Goal: Transaction & Acquisition: Purchase product/service

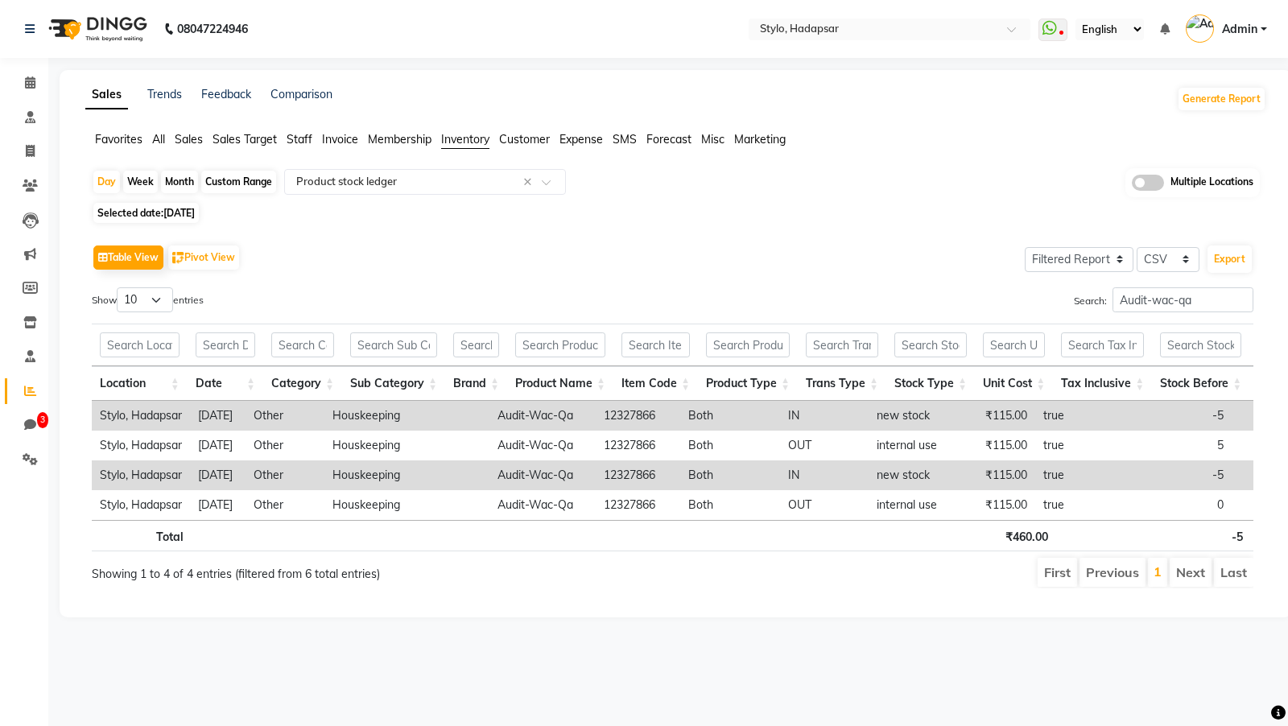
select select "filtered_report"
select select "csv"
click at [343, 138] on span "Invoice" at bounding box center [340, 139] width 36 height 14
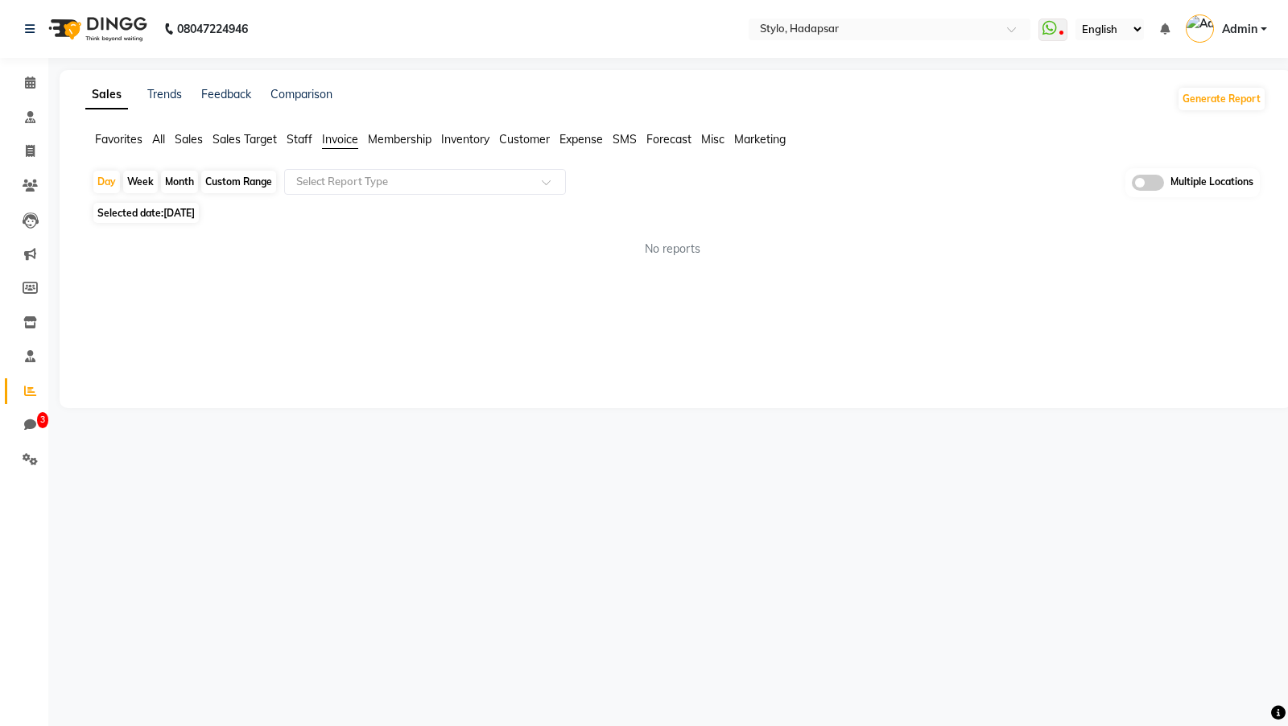
click at [344, 167] on app-reports "Favorites All Sales Sales Target Staff Invoice Membership Inventory Customer Ex…" at bounding box center [676, 200] width 1200 height 139
click at [182, 142] on span "Sales" at bounding box center [189, 139] width 28 height 14
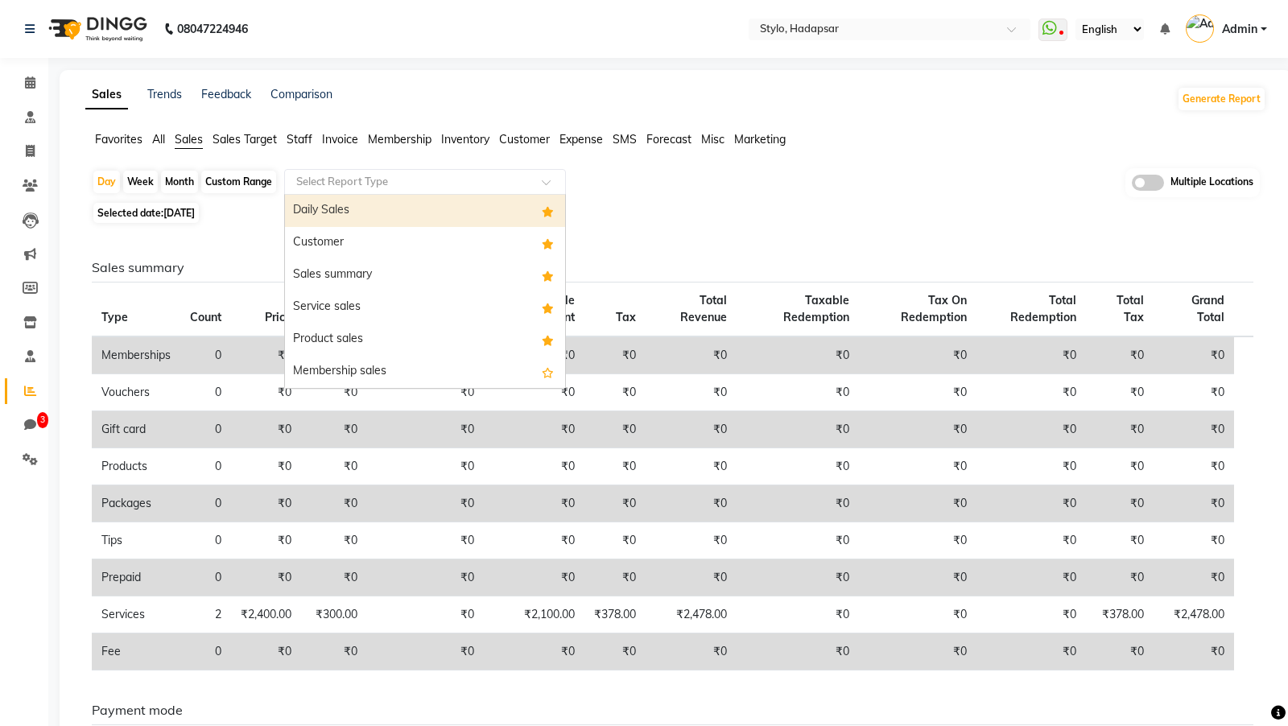
click at [326, 175] on input "text" at bounding box center [409, 182] width 232 height 16
click at [323, 209] on div "Daily Sales" at bounding box center [425, 211] width 280 height 32
select select "filtered_report"
select select "csv"
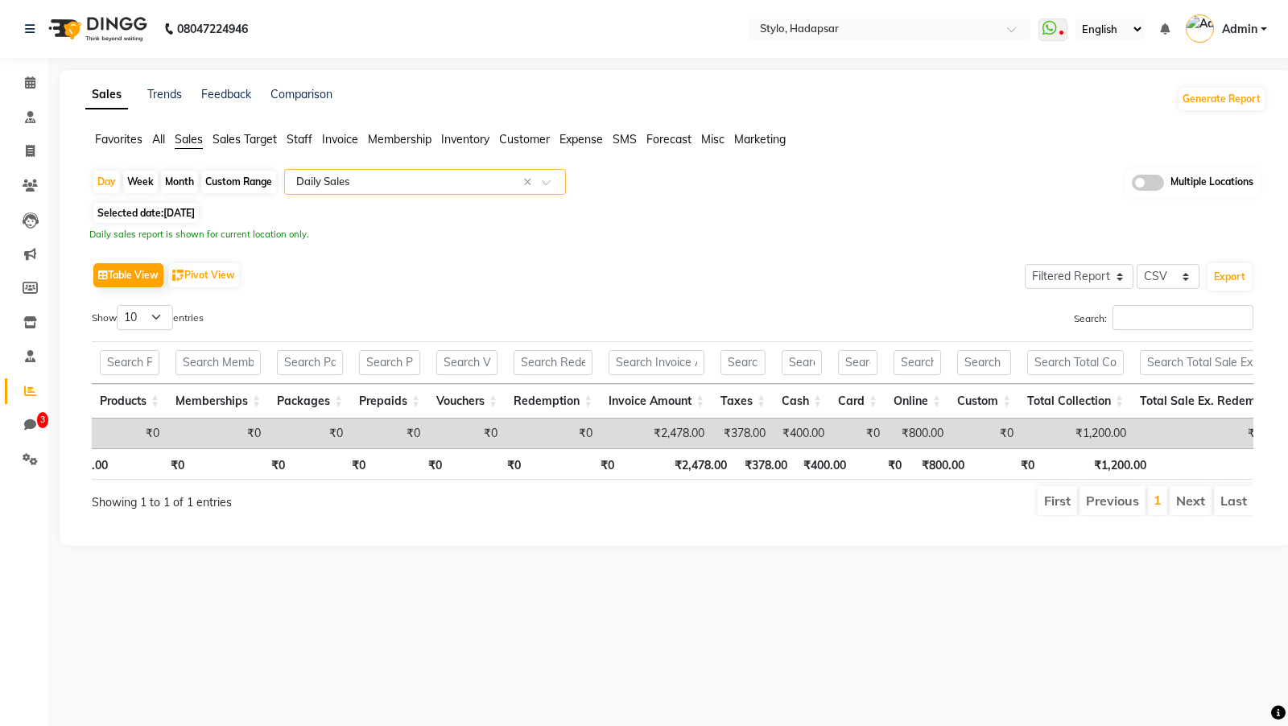
scroll to position [0, 253]
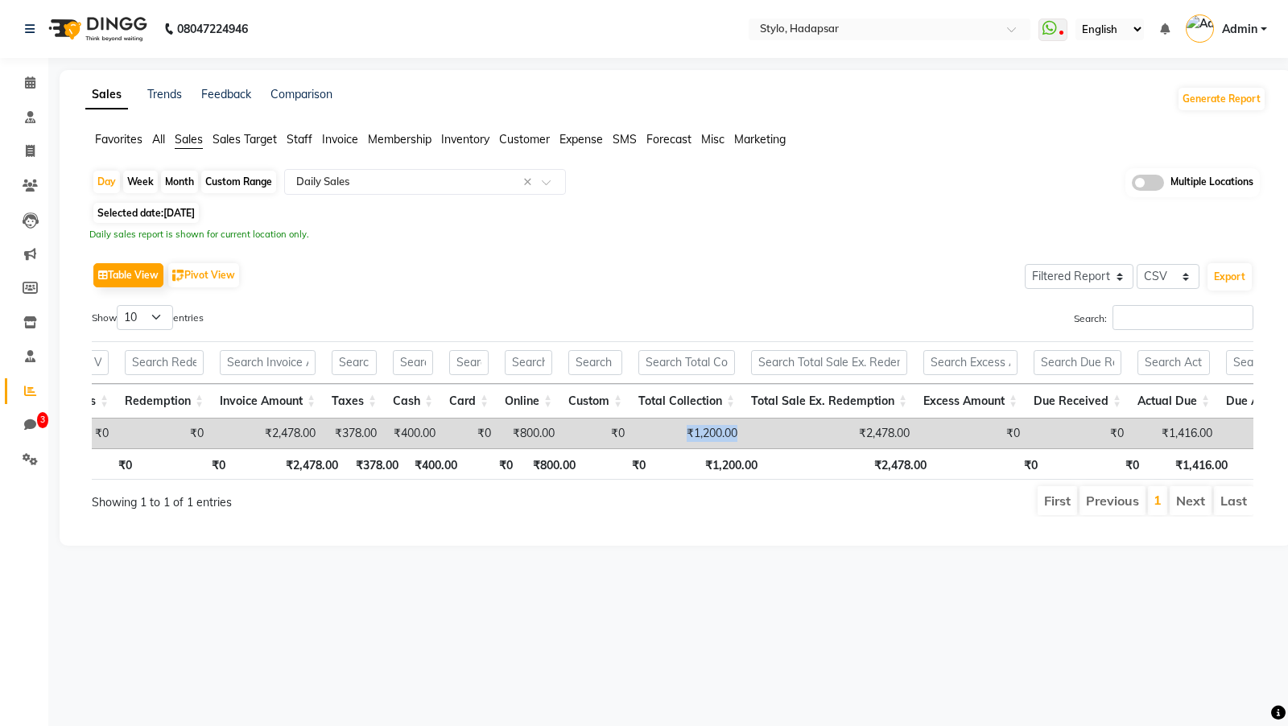
drag, startPoint x: 770, startPoint y: 429, endPoint x: 692, endPoint y: 432, distance: 77.3
click at [692, 432] on tr "[DATE] 2 ₹2,478.00 ₹0 ₹0 ₹0 ₹0 ₹0 ₹0 ₹2,478.00 ₹378.00 ₹400.00 ₹0 ₹800.00 ₹0 ₹1…" at bounding box center [932, 434] width 2890 height 30
click at [158, 141] on span "All" at bounding box center [158, 139] width 13 height 14
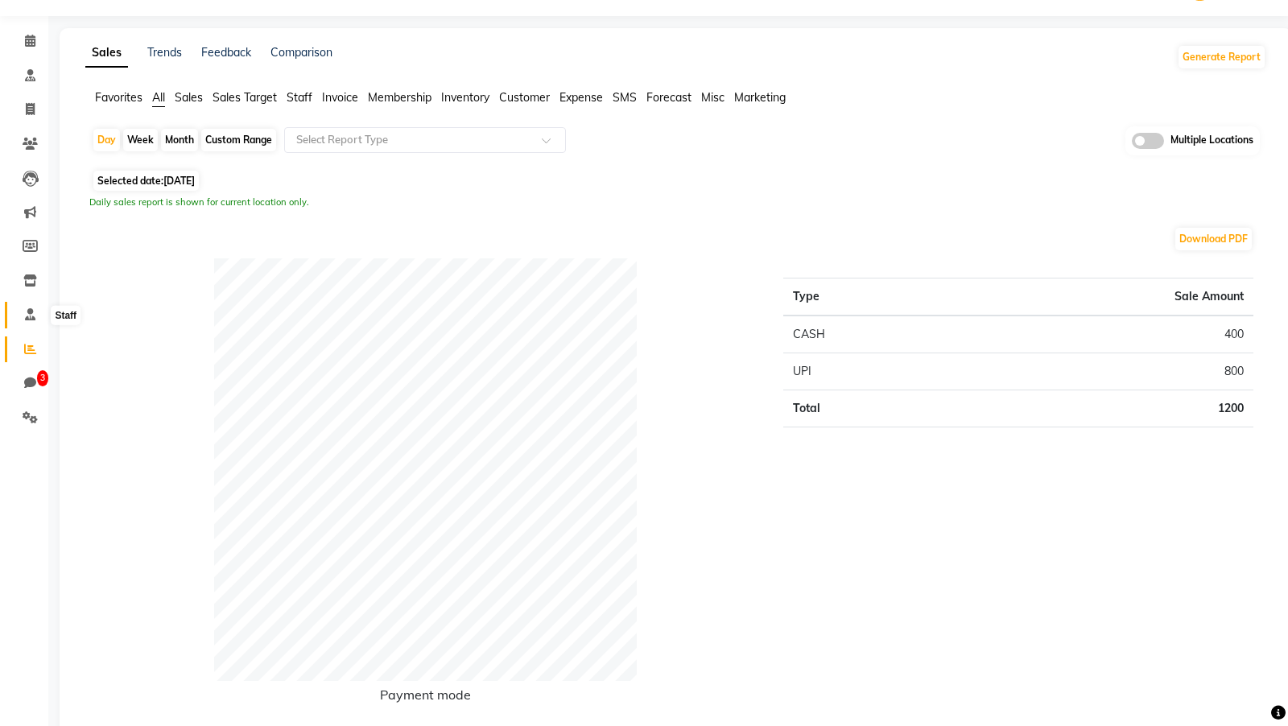
click at [27, 314] on icon at bounding box center [30, 314] width 10 height 12
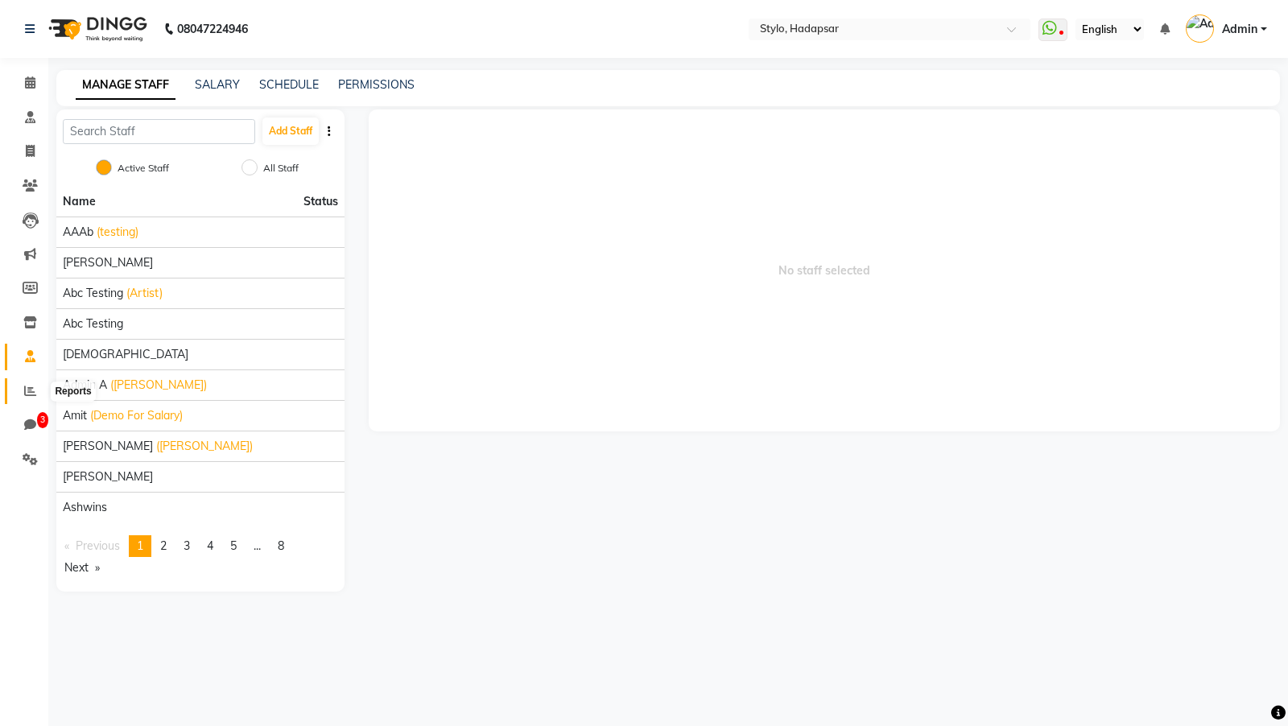
click at [20, 385] on span at bounding box center [30, 391] width 28 height 19
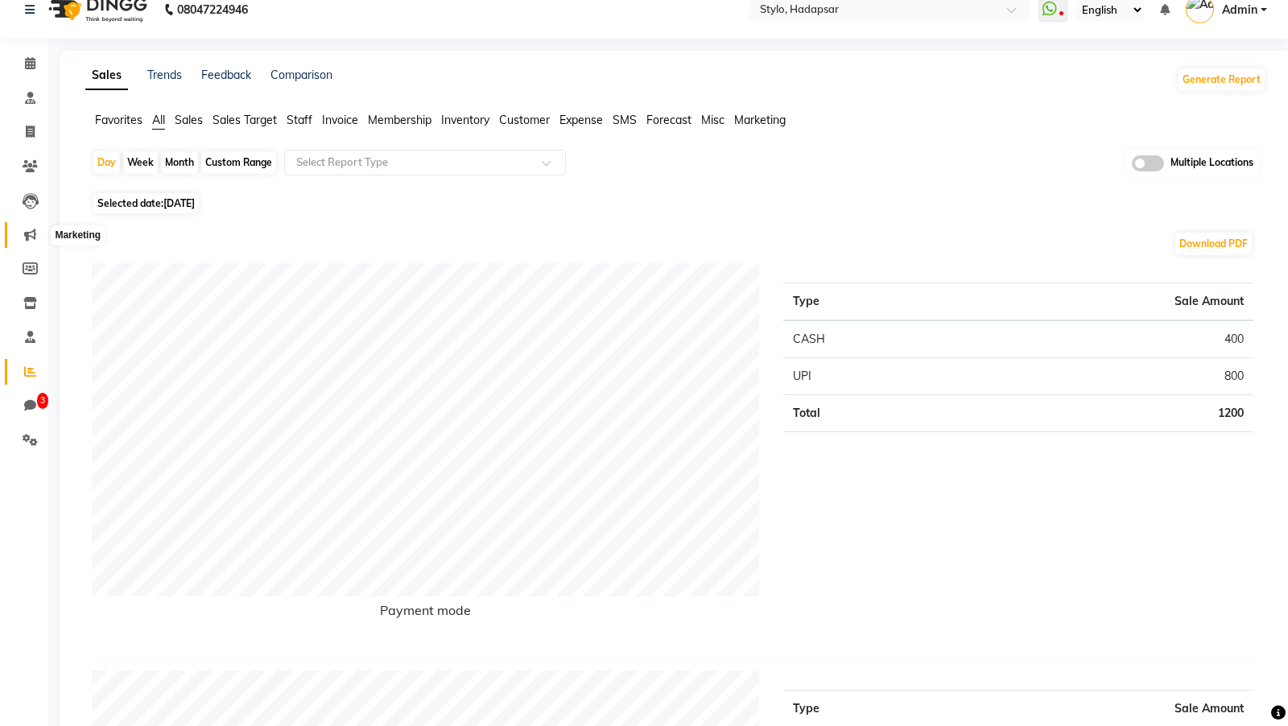
click at [29, 228] on span at bounding box center [30, 235] width 28 height 19
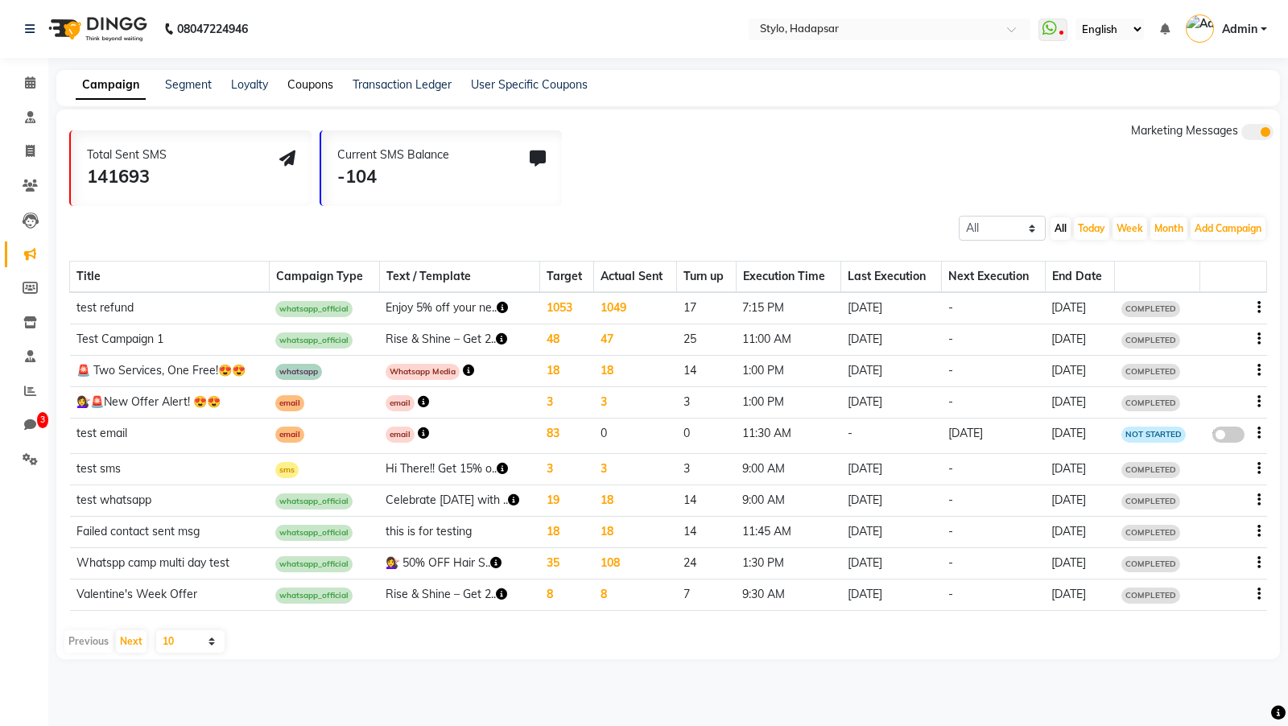
click at [296, 86] on link "Coupons" at bounding box center [310, 84] width 46 height 14
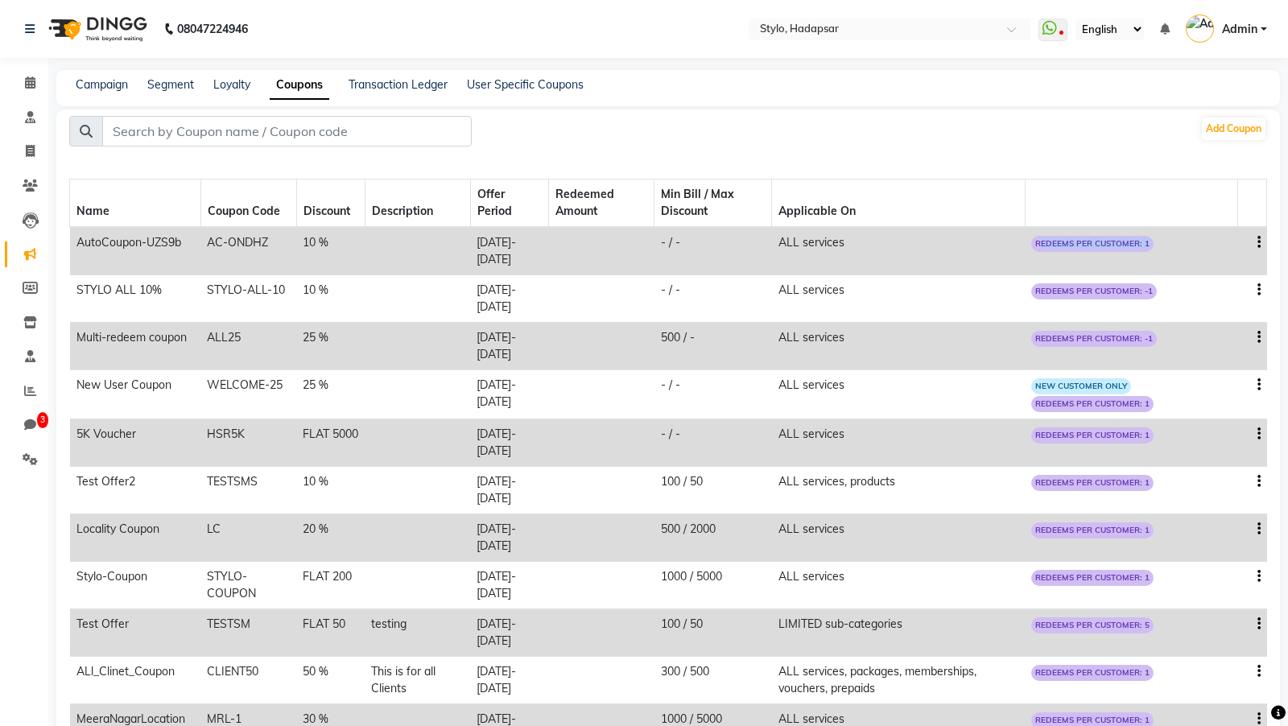
drag, startPoint x: 1051, startPoint y: 242, endPoint x: 1168, endPoint y: 252, distance: 117.2
click at [1168, 252] on td "REDEEMS PER CUSTOMER: 1" at bounding box center [1131, 251] width 213 height 48
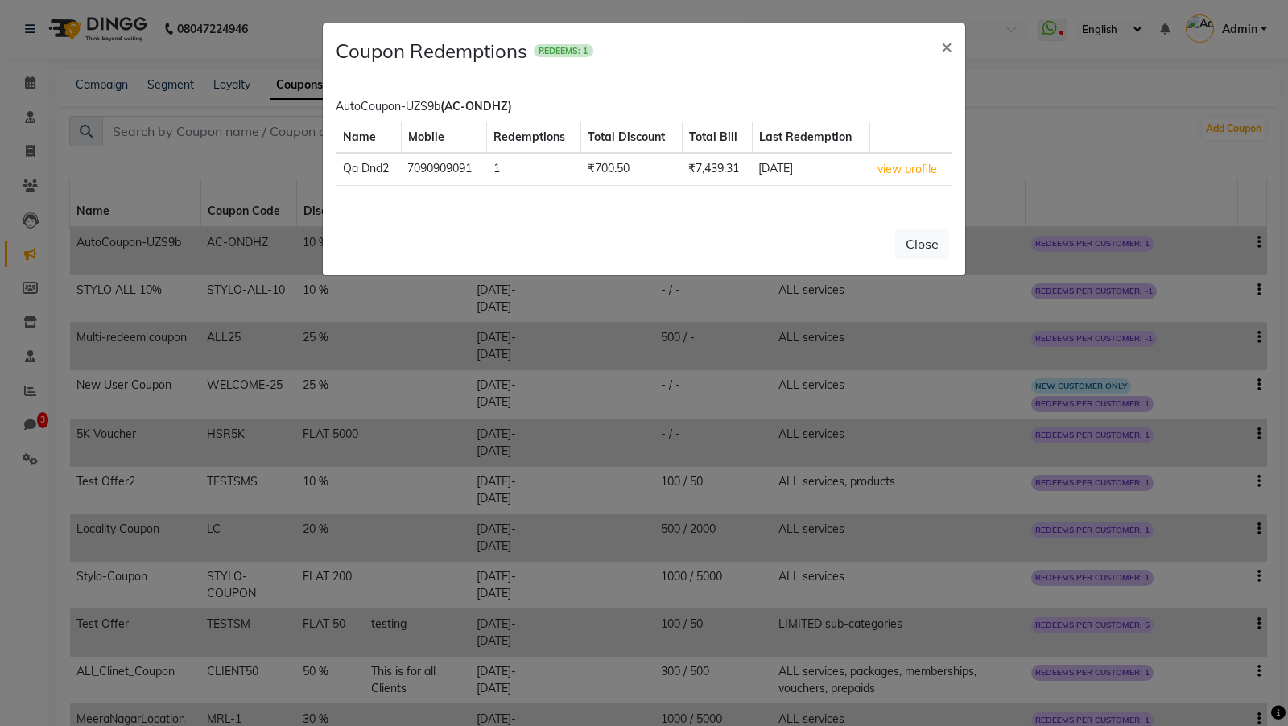
click at [1097, 245] on ngb-modal-window "Coupon Redemptions REDEEMS: 1 × AutoCoupon-UZS9b (AC-ONDHZ) Name Mobile Redempt…" at bounding box center [644, 363] width 1288 height 726
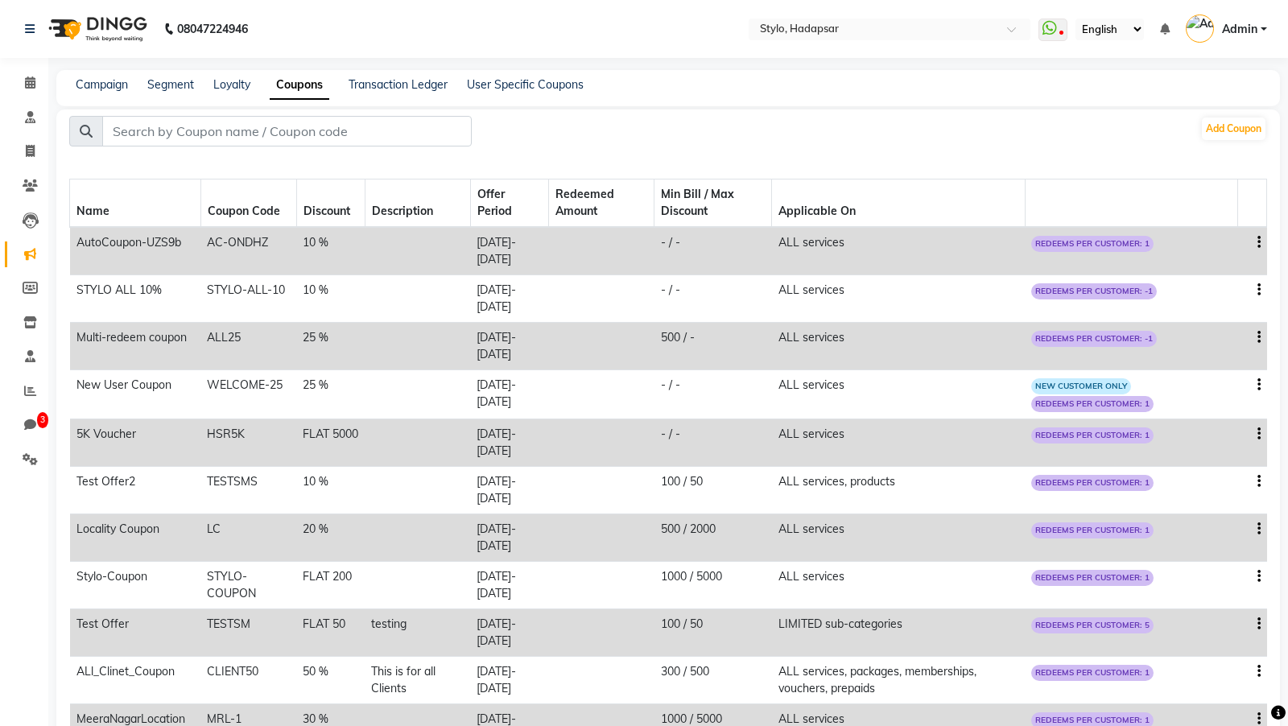
click at [1057, 246] on span "REDEEMS PER CUSTOMER: 1" at bounding box center [1092, 244] width 122 height 16
drag, startPoint x: 1049, startPoint y: 246, endPoint x: 1167, endPoint y: 244, distance: 117.6
click at [1167, 244] on td "REDEEMS PER CUSTOMER: 1" at bounding box center [1131, 251] width 213 height 48
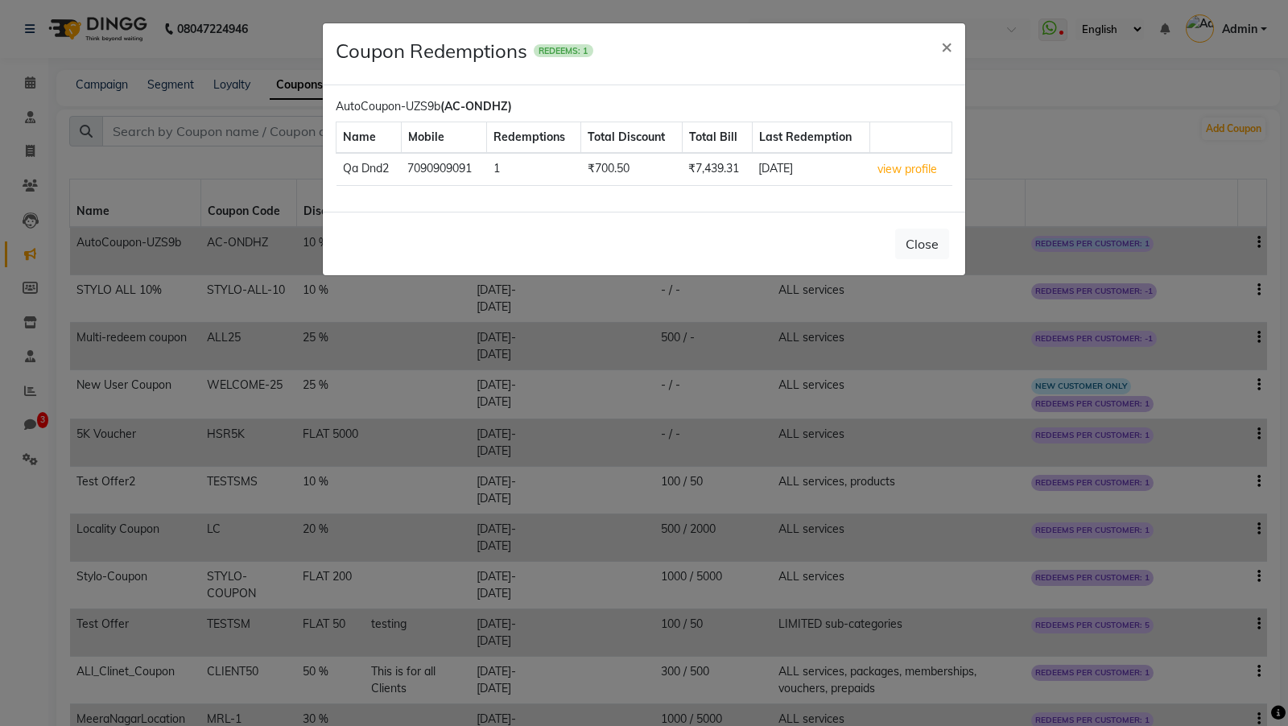
copy span "REDEEMS PER CUSTOMER: 1"
click at [948, 55] on span "×" at bounding box center [946, 46] width 11 height 24
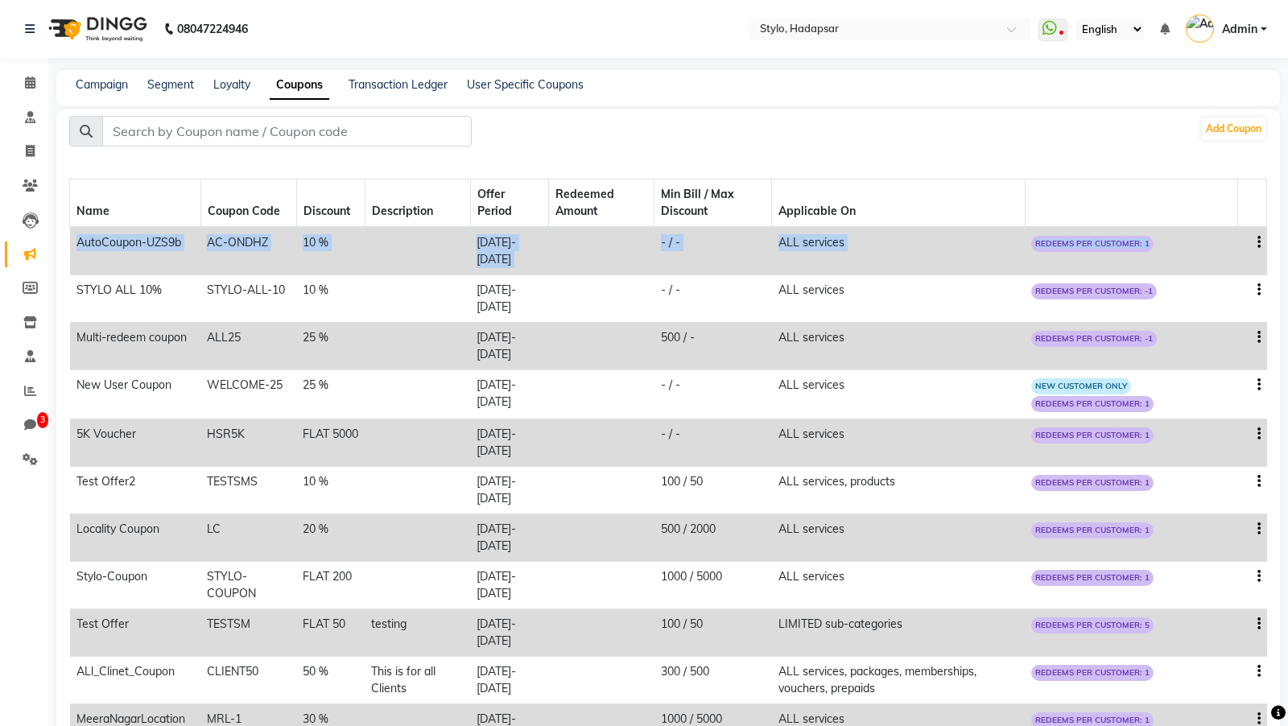
drag, startPoint x: 74, startPoint y: 245, endPoint x: 1257, endPoint y: 242, distance: 1182.7
click at [1257, 242] on tr "AutoCoupon-UZS9b AC-ONDHZ 10 % [DATE] - [DATE] - / - ALL services REDEEMS PER C…" at bounding box center [668, 251] width 1197 height 48
click at [548, 191] on th "Offer Period" at bounding box center [509, 204] width 78 height 48
drag, startPoint x: 1051, startPoint y: 244, endPoint x: 1166, endPoint y: 245, distance: 115.1
click at [1166, 245] on td "REDEEMS PER CUSTOMER: 1" at bounding box center [1131, 251] width 213 height 48
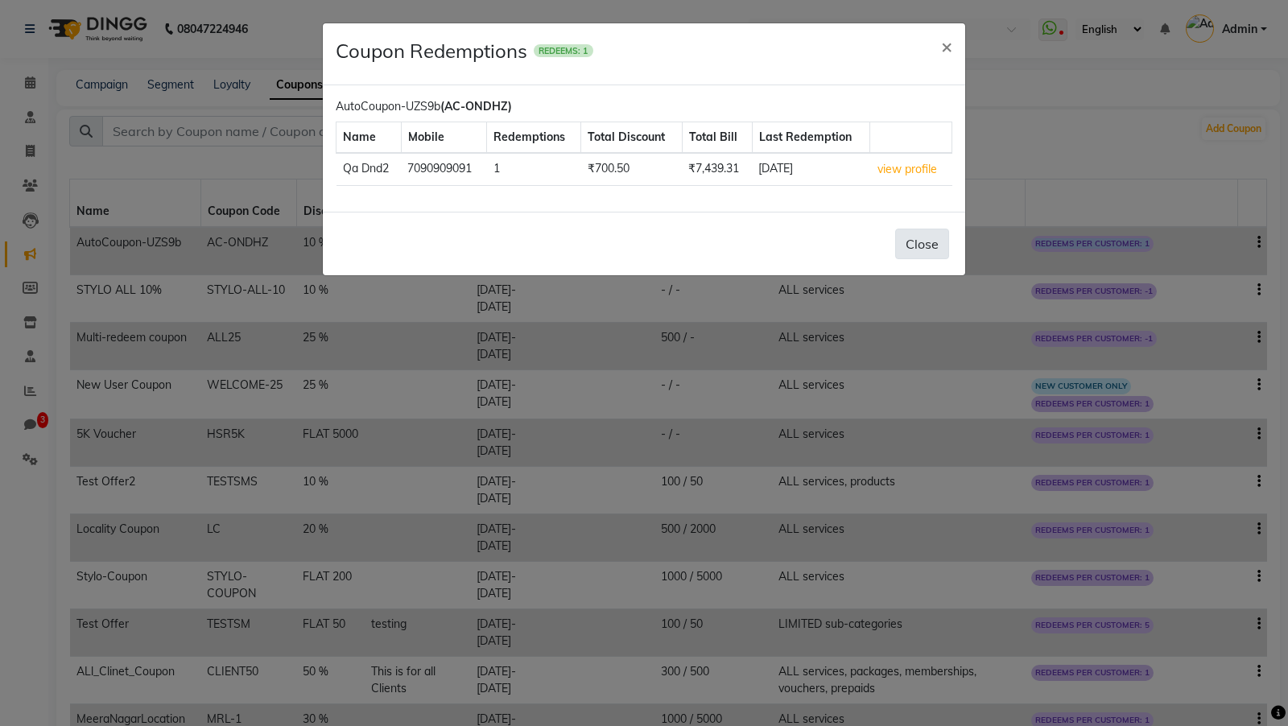
click at [943, 246] on button "Close" at bounding box center [922, 244] width 54 height 31
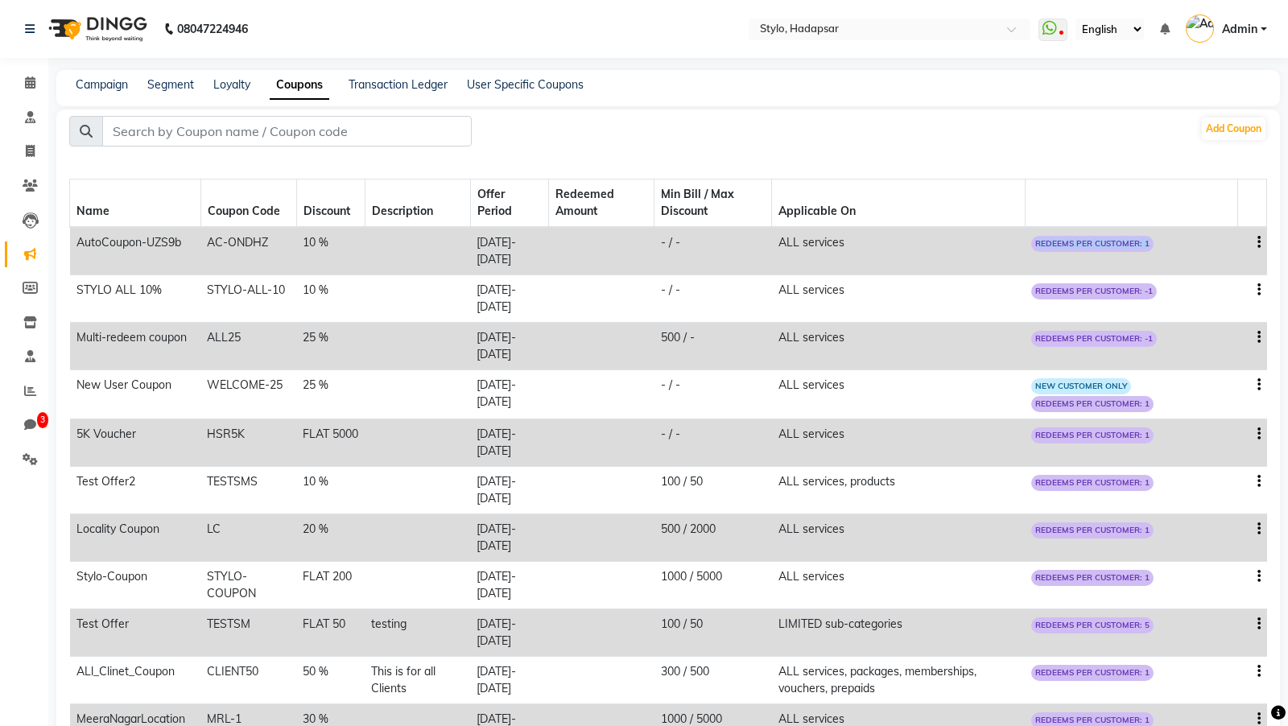
click at [1259, 242] on icon "button" at bounding box center [1259, 242] width 3 height 1
click at [1223, 230] on div "Edit" at bounding box center [1220, 232] width 39 height 20
select select "PERCENTAGE"
select select "ALL"
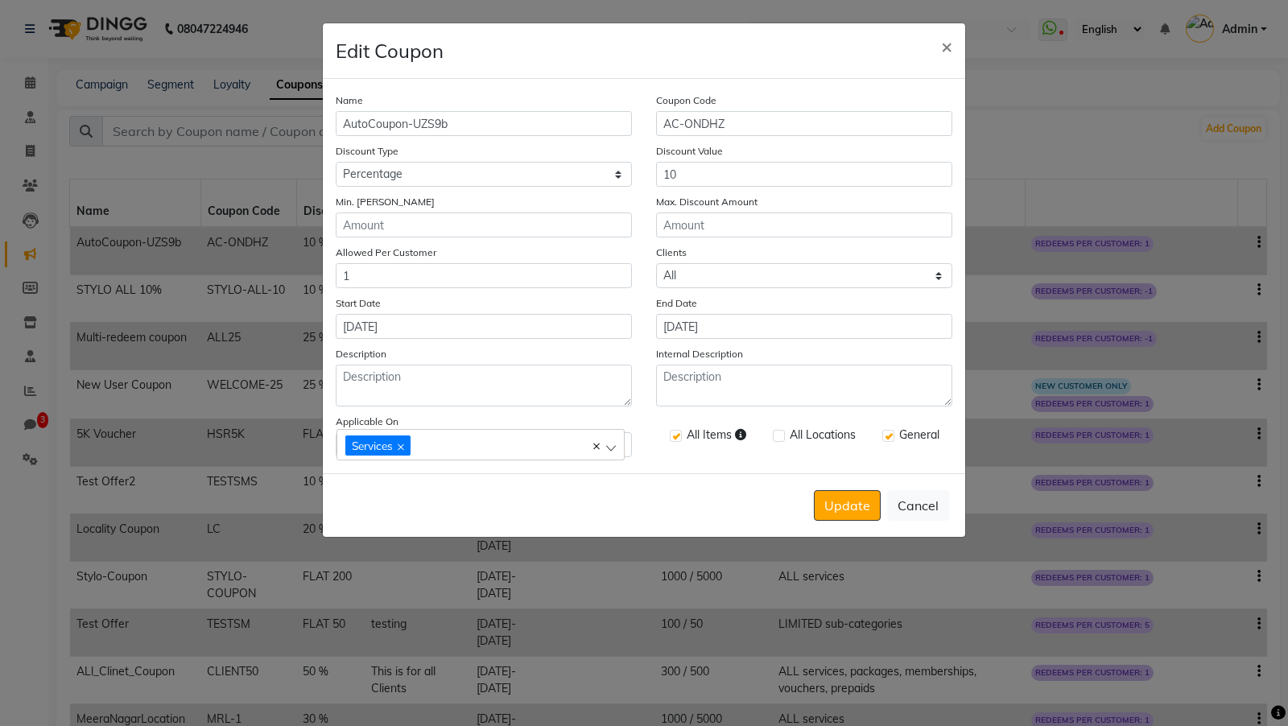
click at [530, 434] on div "Services" at bounding box center [472, 445] width 254 height 22
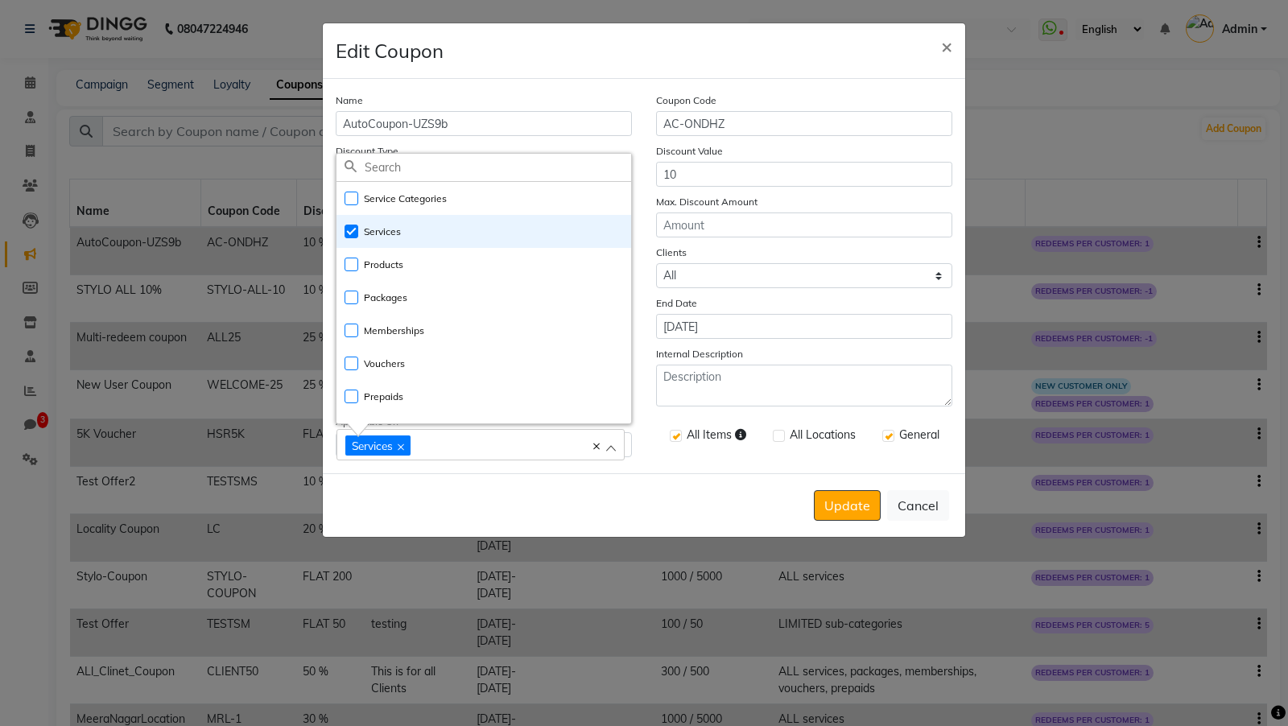
click at [676, 437] on label at bounding box center [676, 436] width 12 height 12
click at [676, 437] on input "checkbox" at bounding box center [675, 437] width 10 height 10
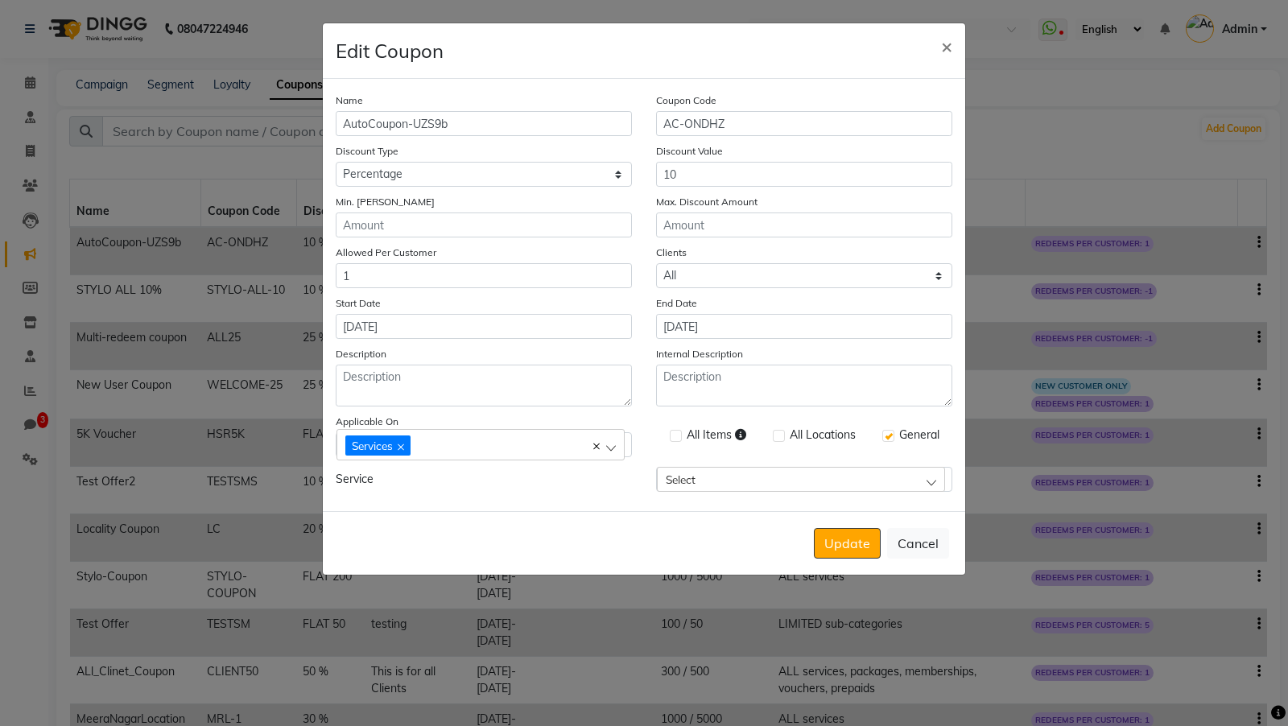
click at [674, 477] on span "Select" at bounding box center [681, 480] width 30 height 14
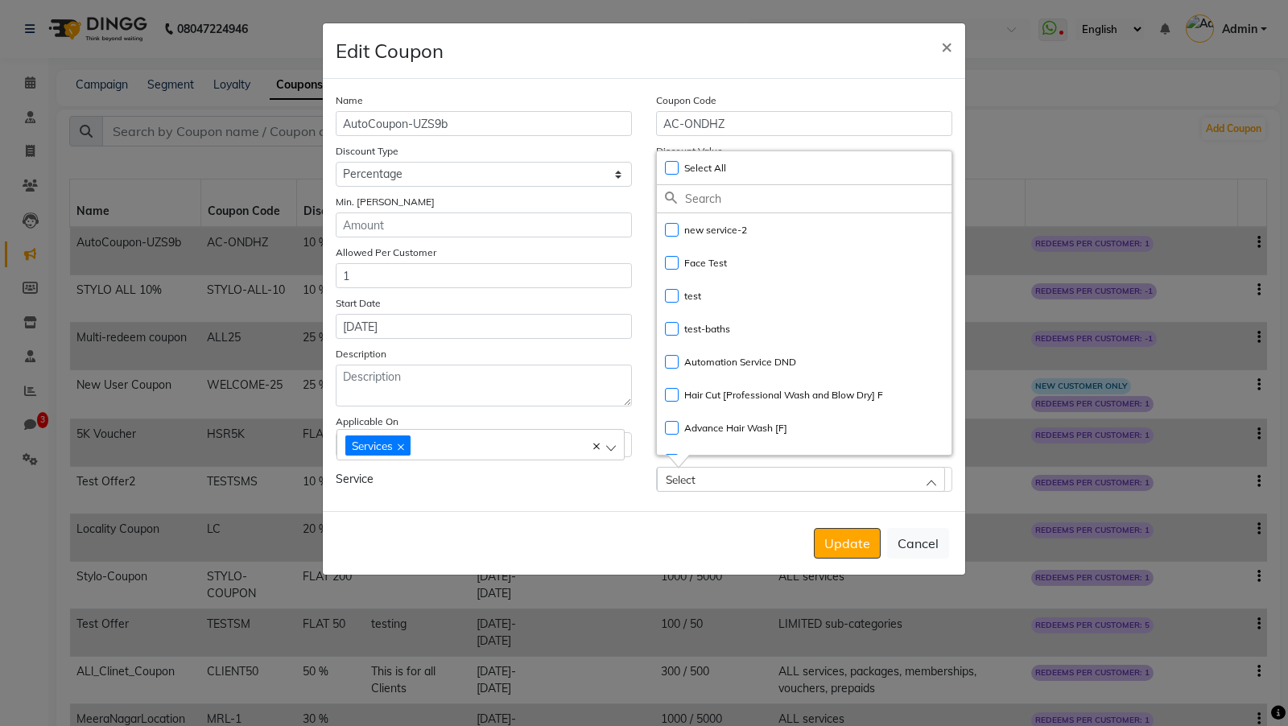
click at [674, 477] on span "Select" at bounding box center [681, 480] width 30 height 14
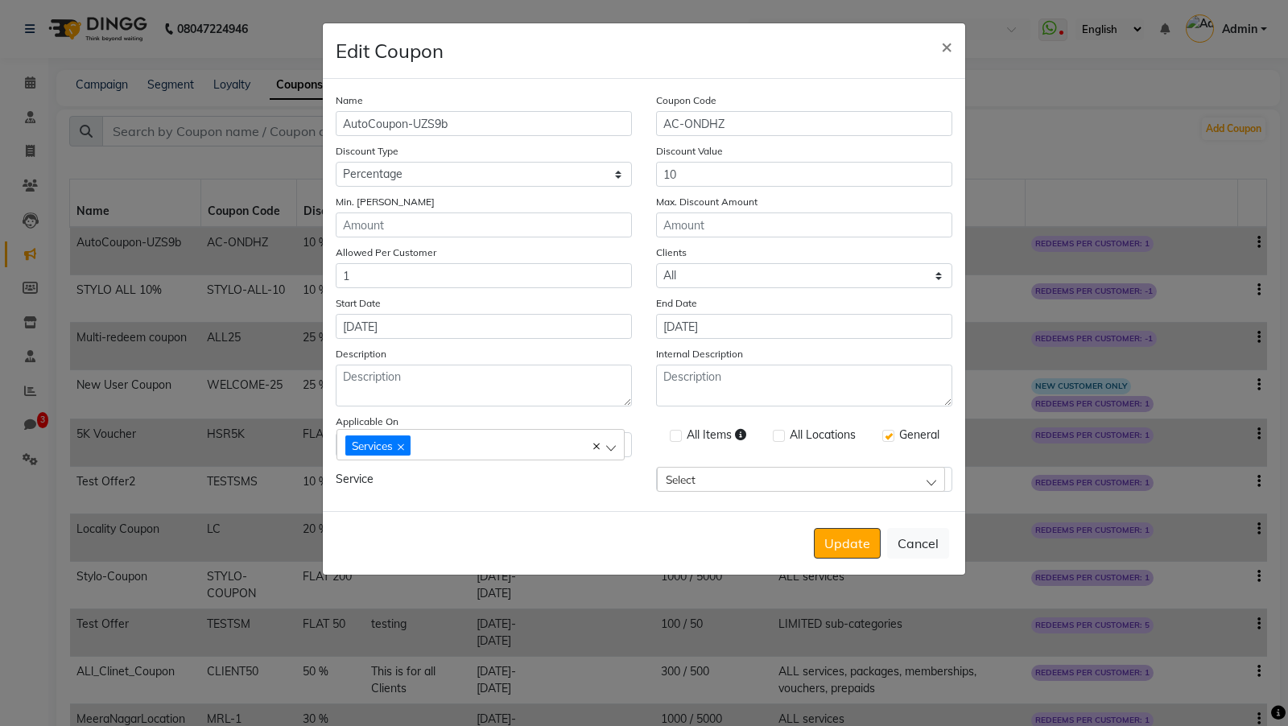
click at [674, 433] on label at bounding box center [676, 436] width 12 height 12
click at [674, 433] on input "checkbox" at bounding box center [675, 437] width 10 height 10
checkbox input "true"
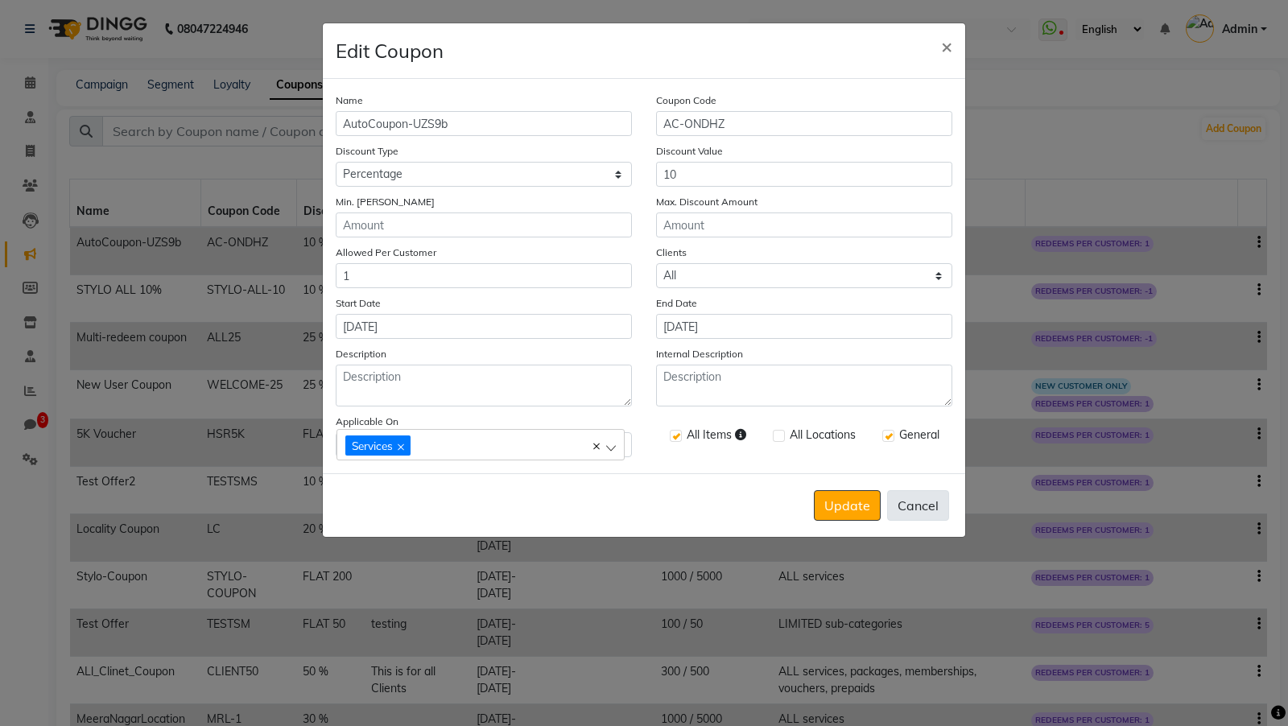
click at [910, 504] on button "Cancel" at bounding box center [918, 505] width 62 height 31
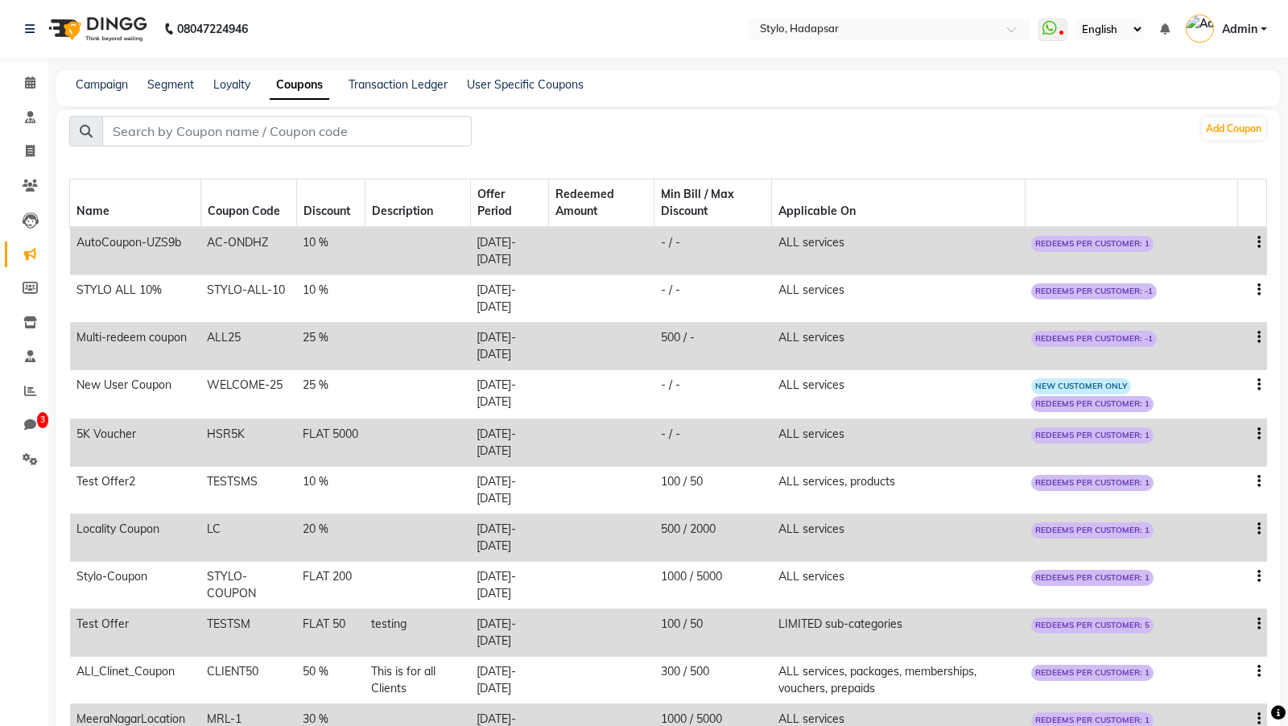
click at [1259, 242] on icon "button" at bounding box center [1259, 242] width 3 height 1
click at [1219, 221] on div "Edit Delete" at bounding box center [1221, 242] width 58 height 53
click at [1258, 242] on icon "button" at bounding box center [1259, 242] width 3 height 1
click at [1225, 240] on div "Edit" at bounding box center [1220, 232] width 39 height 20
select select "PERCENTAGE"
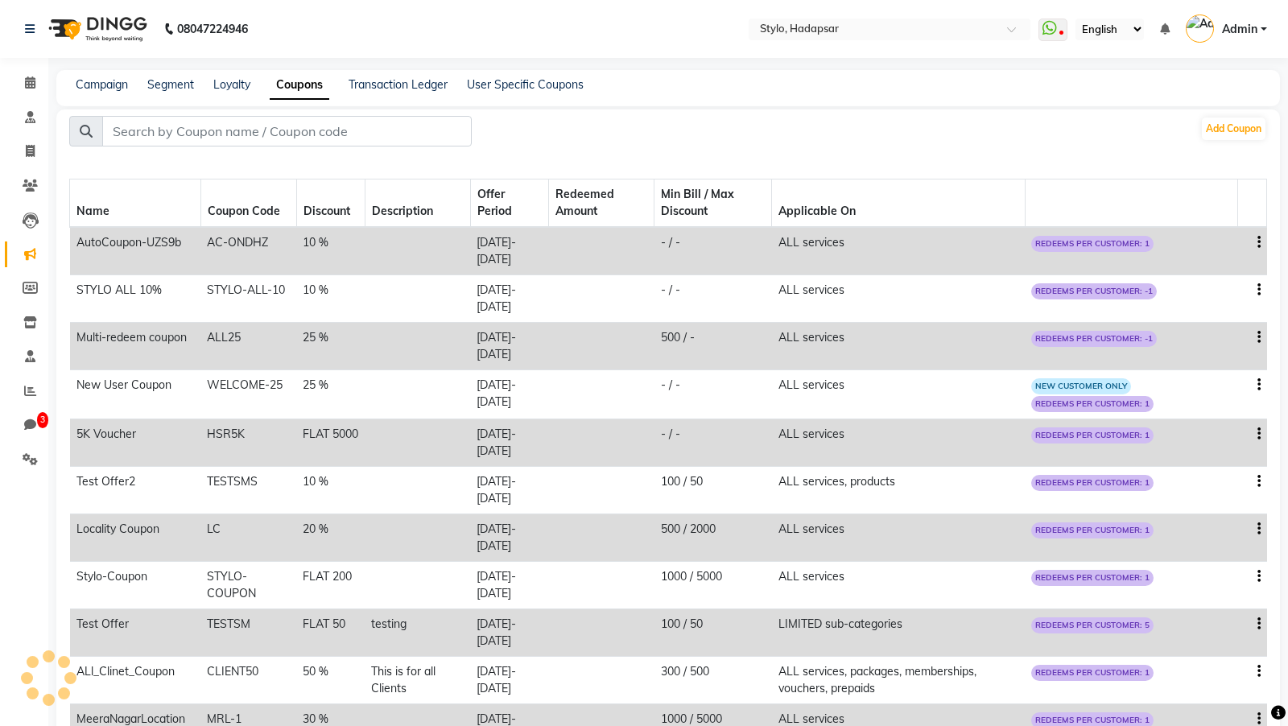
select select "ALL"
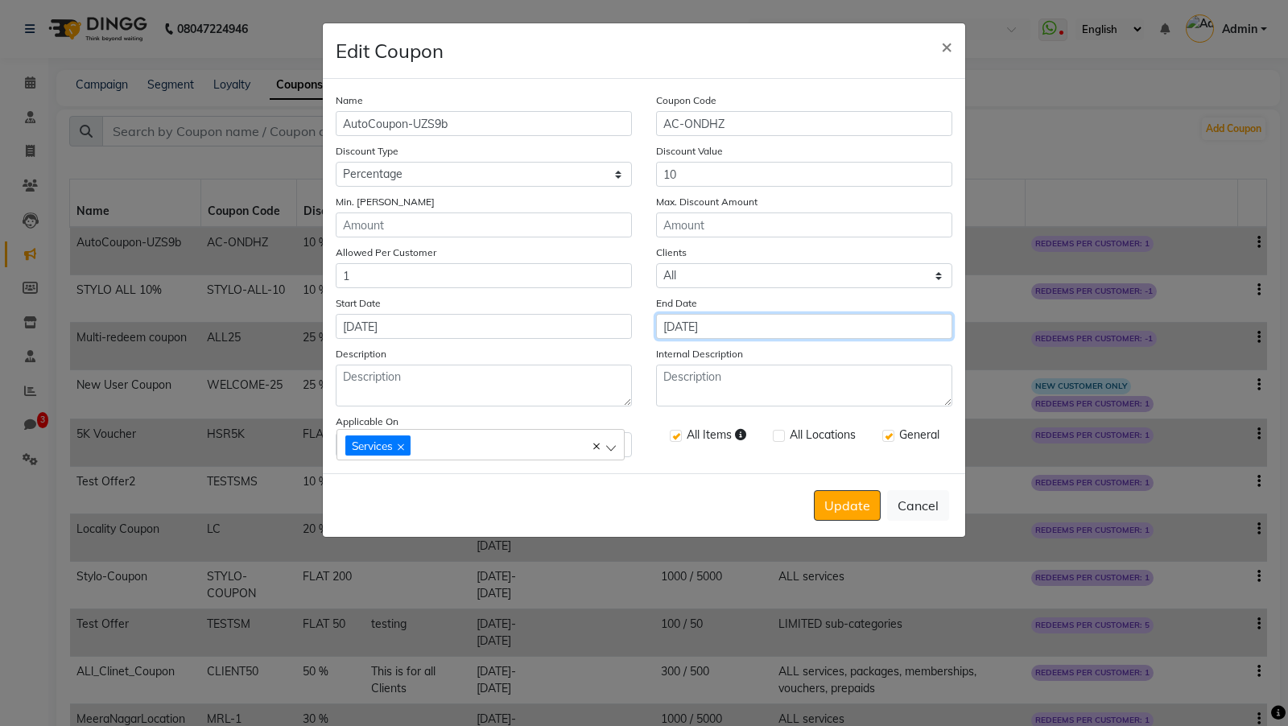
drag, startPoint x: 696, startPoint y: 329, endPoint x: 696, endPoint y: 374, distance: 44.3
click at [696, 347] on div "Name AutoCoupon-UZS9b Coupon Code AC-ONDHZ Discount Type Select Percentage Fixe…" at bounding box center [644, 276] width 642 height 394
click at [696, 323] on input "[DATE]" at bounding box center [804, 326] width 296 height 25
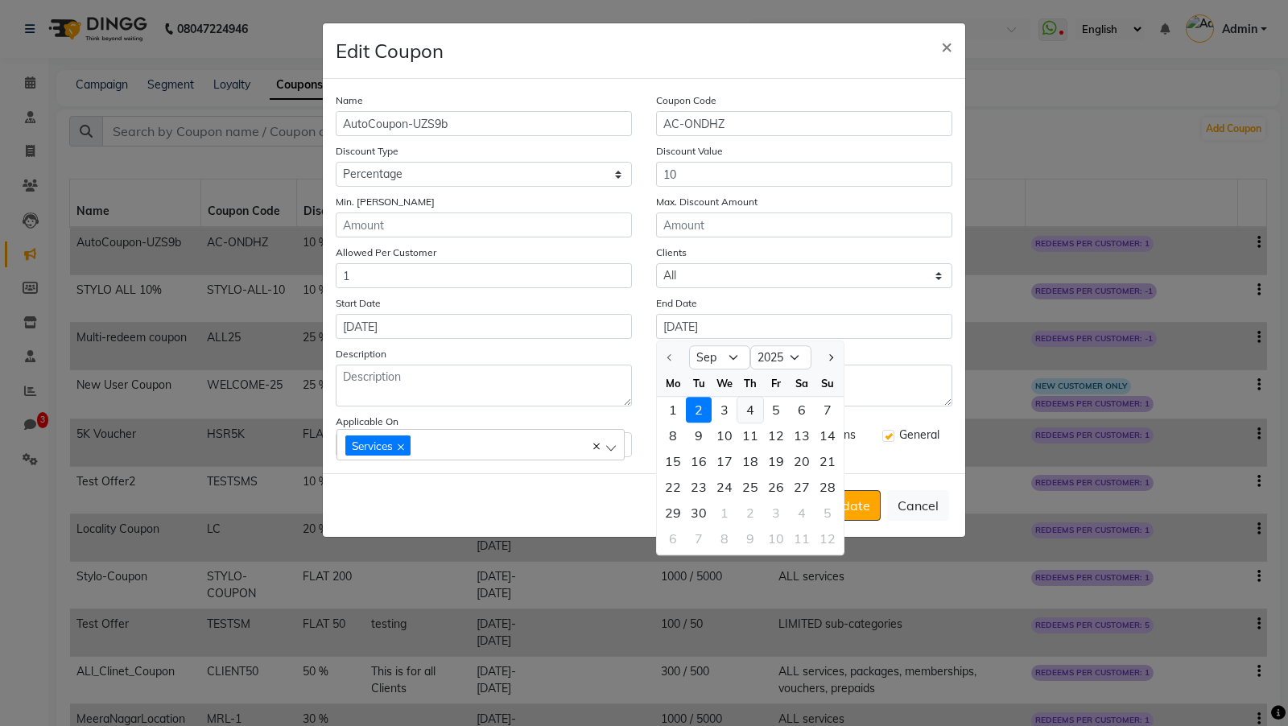
click at [746, 407] on div "4" at bounding box center [750, 410] width 26 height 26
type input "[DATE]"
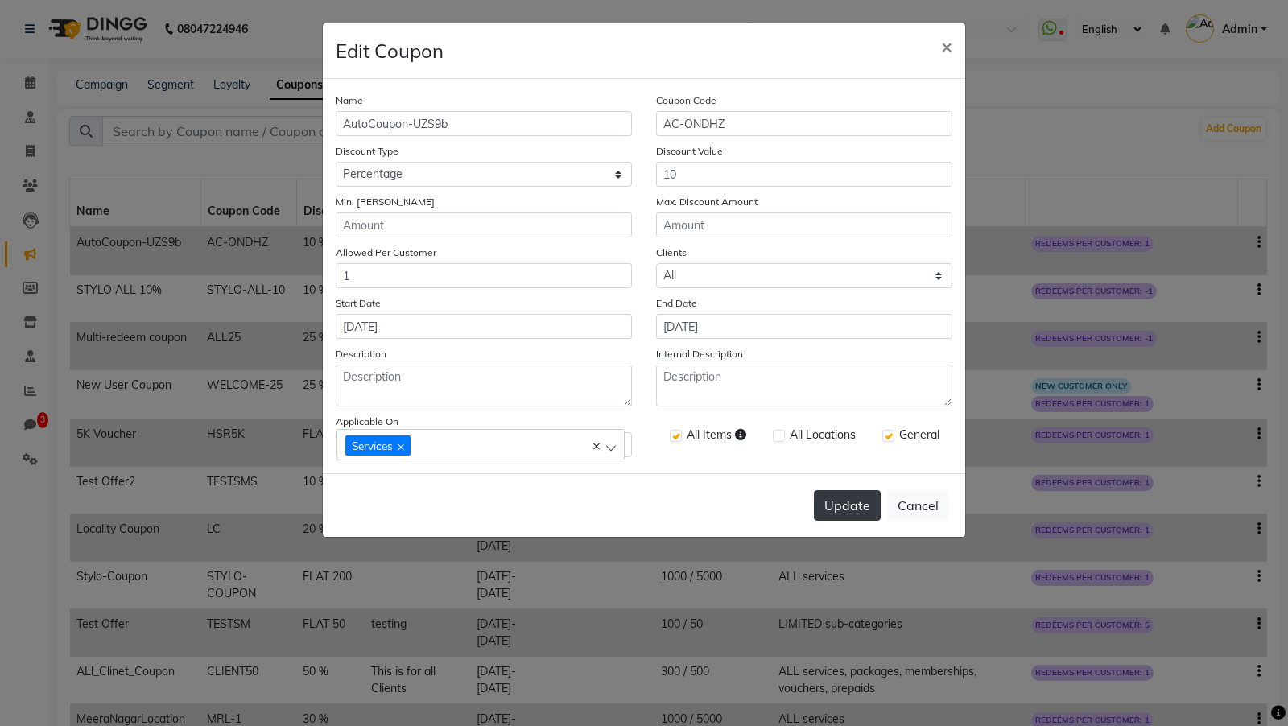
click at [869, 503] on button "Update" at bounding box center [847, 505] width 67 height 31
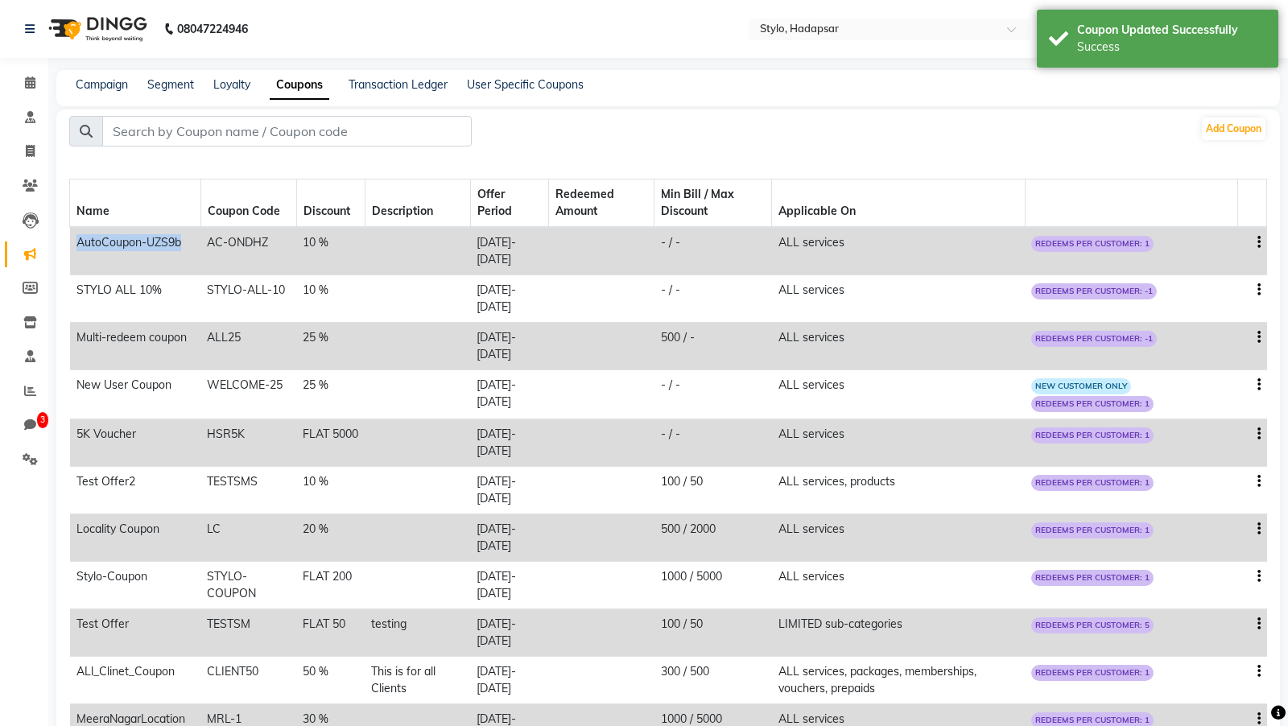
drag, startPoint x: 74, startPoint y: 241, endPoint x: 178, endPoint y: 240, distance: 103.9
click at [178, 240] on td "AutoCoupon-UZS9b" at bounding box center [135, 251] width 131 height 48
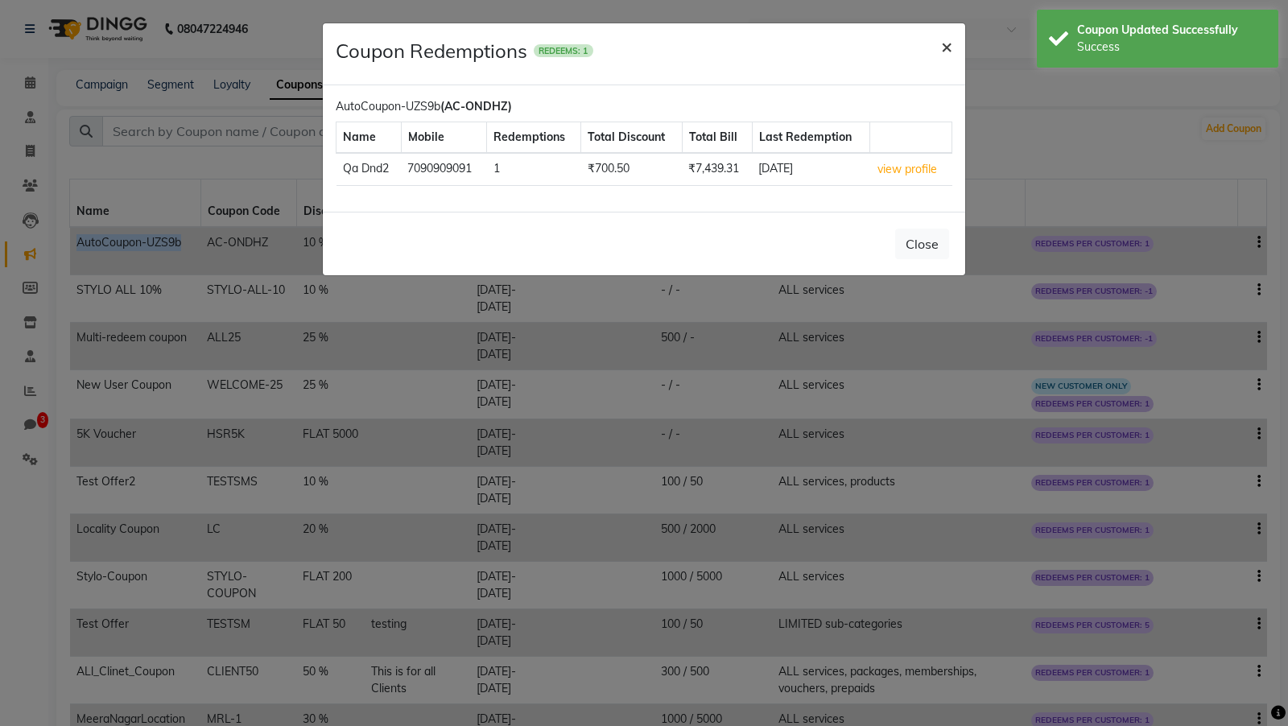
click at [940, 55] on button "×" at bounding box center [946, 45] width 37 height 45
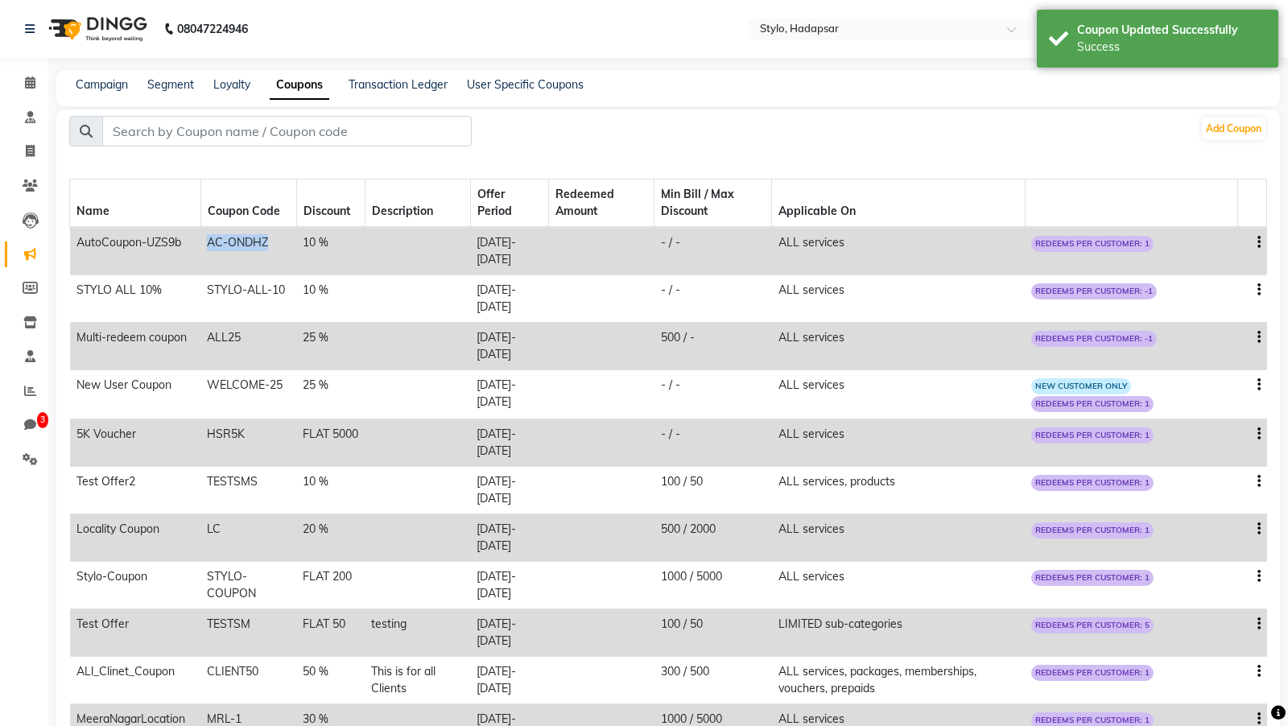
copy td "AC-ONDHZ"
drag, startPoint x: 210, startPoint y: 237, endPoint x: 281, endPoint y: 249, distance: 71.7
click at [281, 249] on td "AC-ONDHZ" at bounding box center [248, 251] width 96 height 48
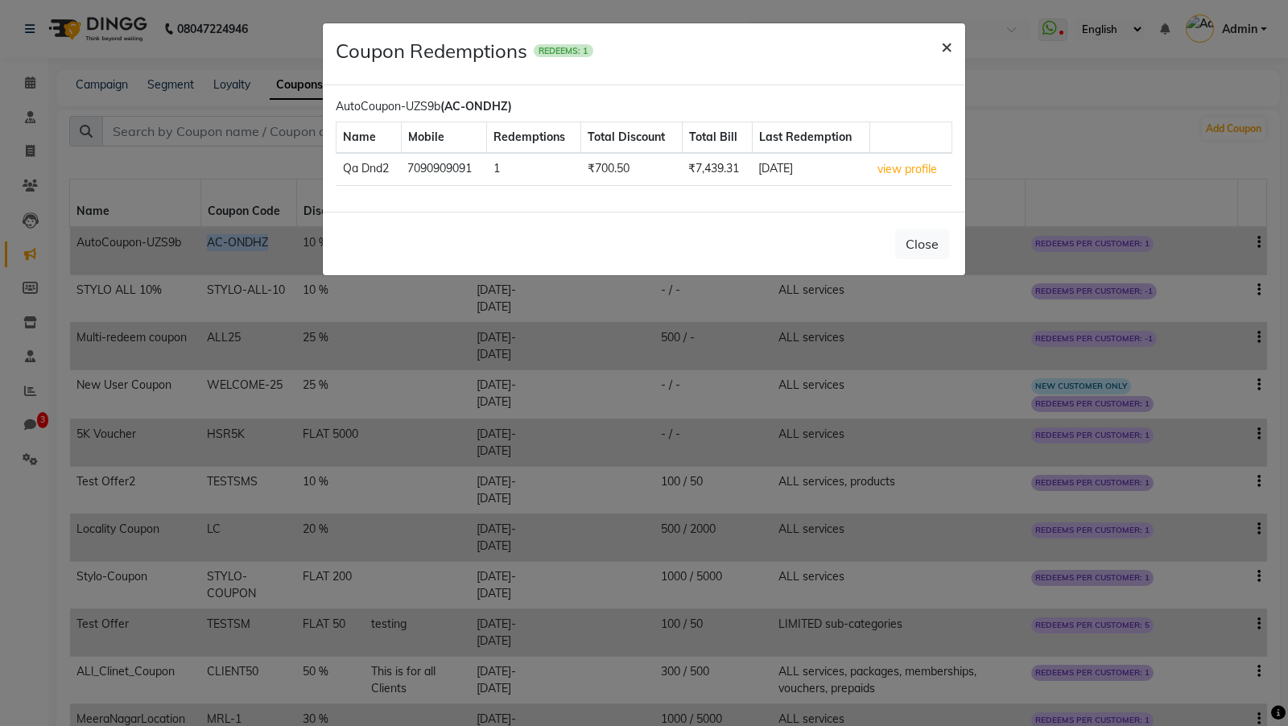
click at [944, 43] on span "×" at bounding box center [946, 46] width 11 height 24
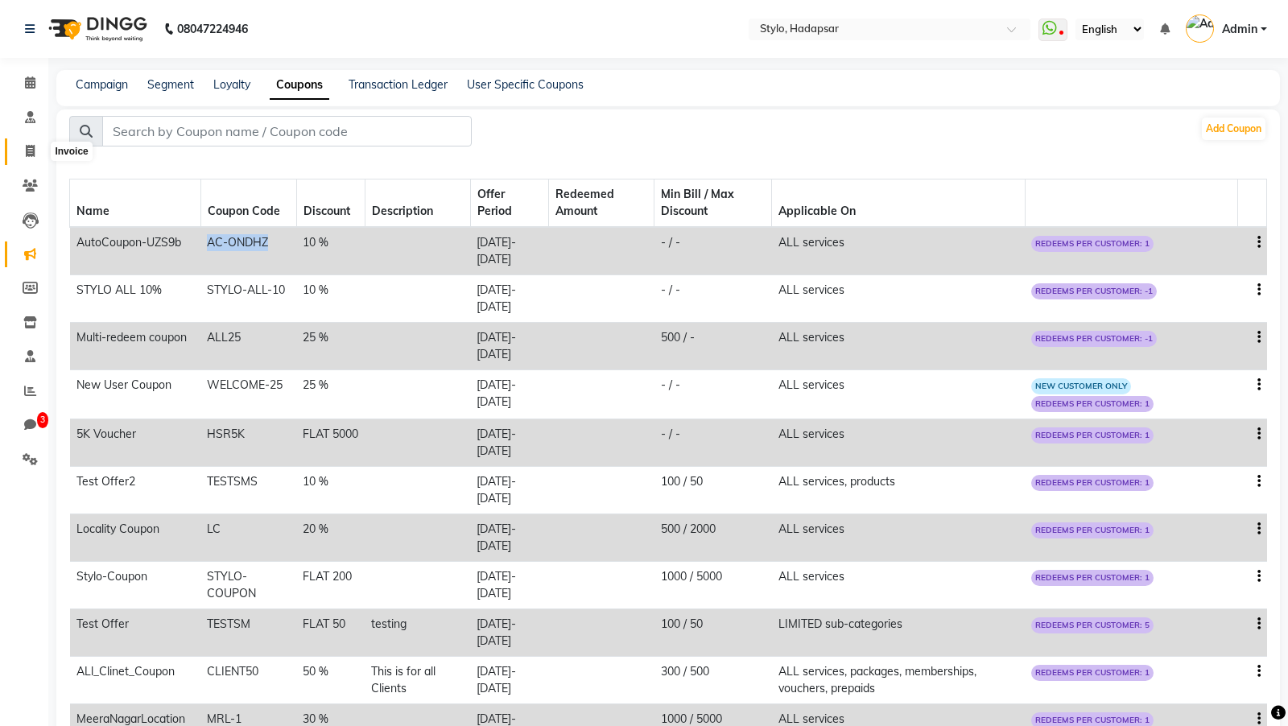
click at [26, 155] on icon at bounding box center [30, 151] width 9 height 12
select select "service"
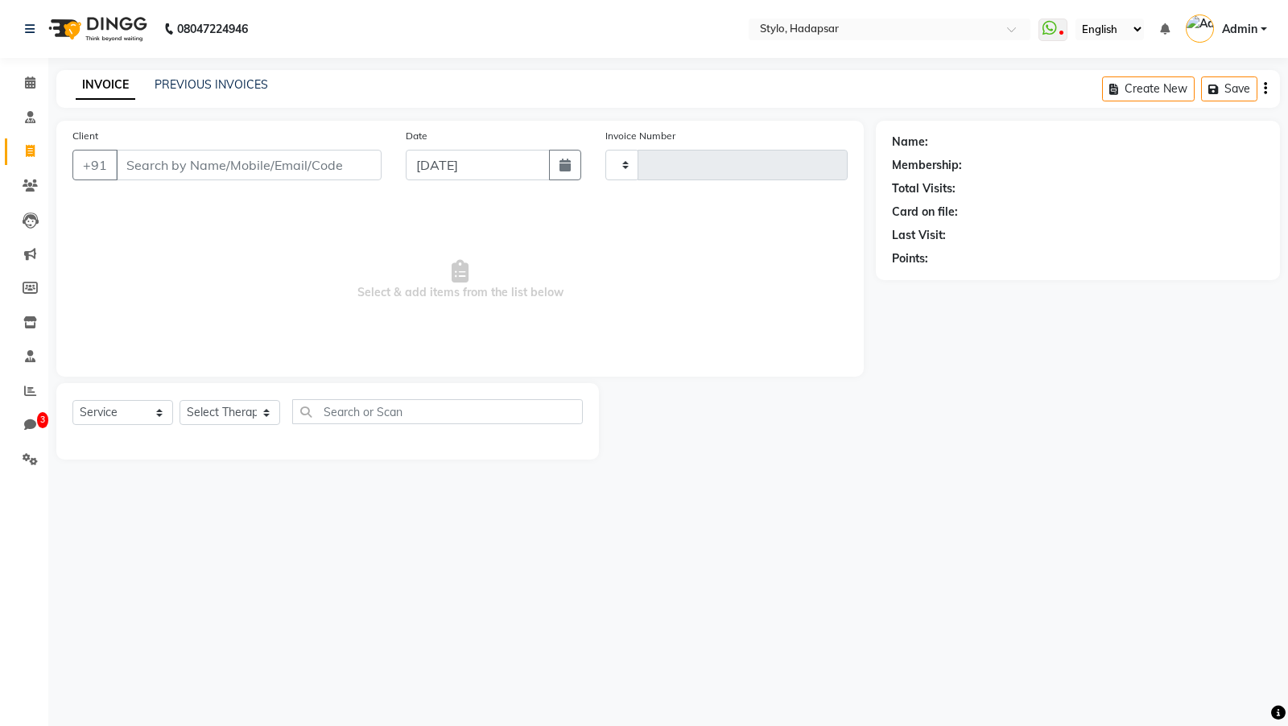
type input "766"
select select "157"
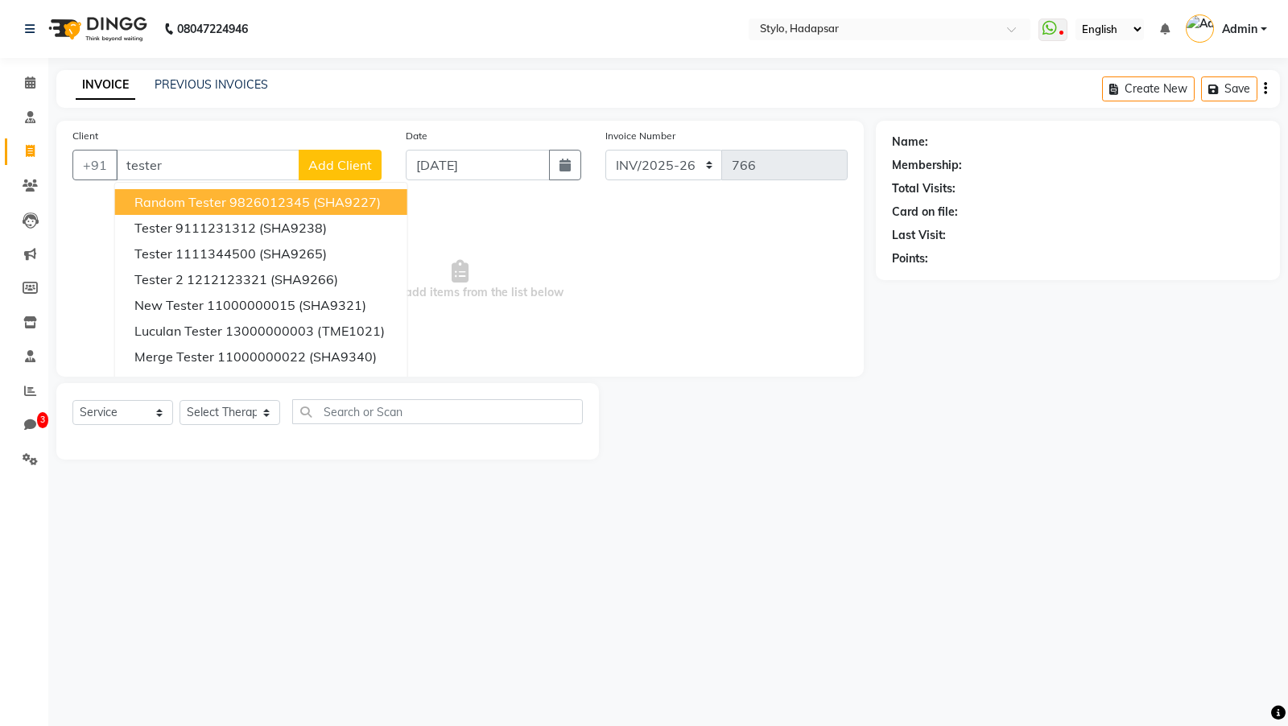
click at [196, 200] on span "Random Tester" at bounding box center [180, 202] width 92 height 16
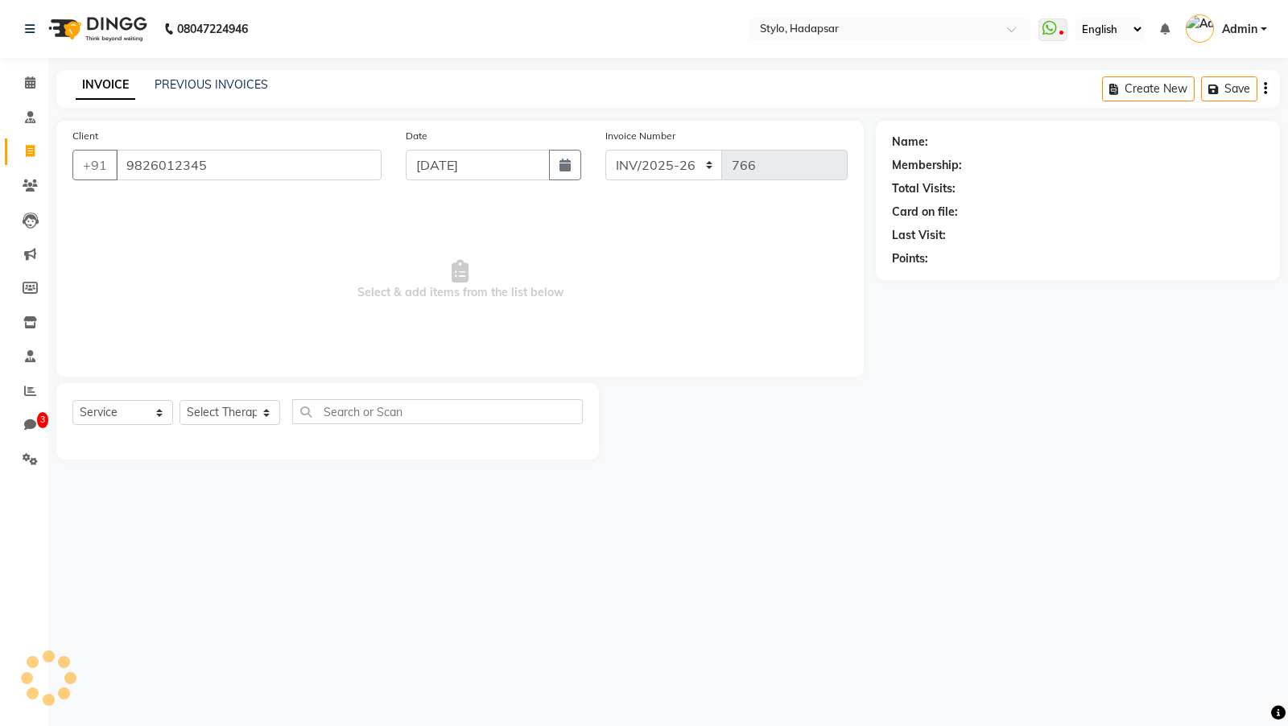
type input "9826012345"
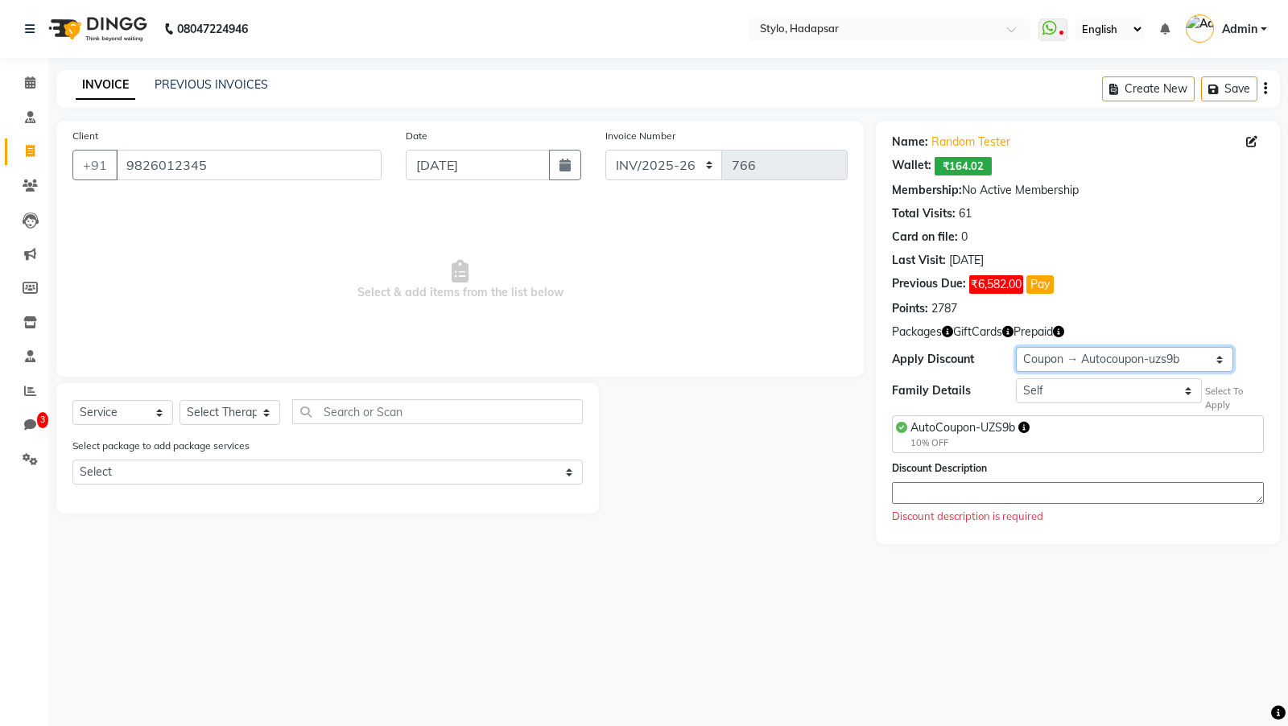
click at [1143, 367] on select "Select Coupon → Autocoupon-uzs9b Coupon → Multi-redeem Coupon Coupon → Locality…" at bounding box center [1124, 359] width 217 height 25
select select "0:"
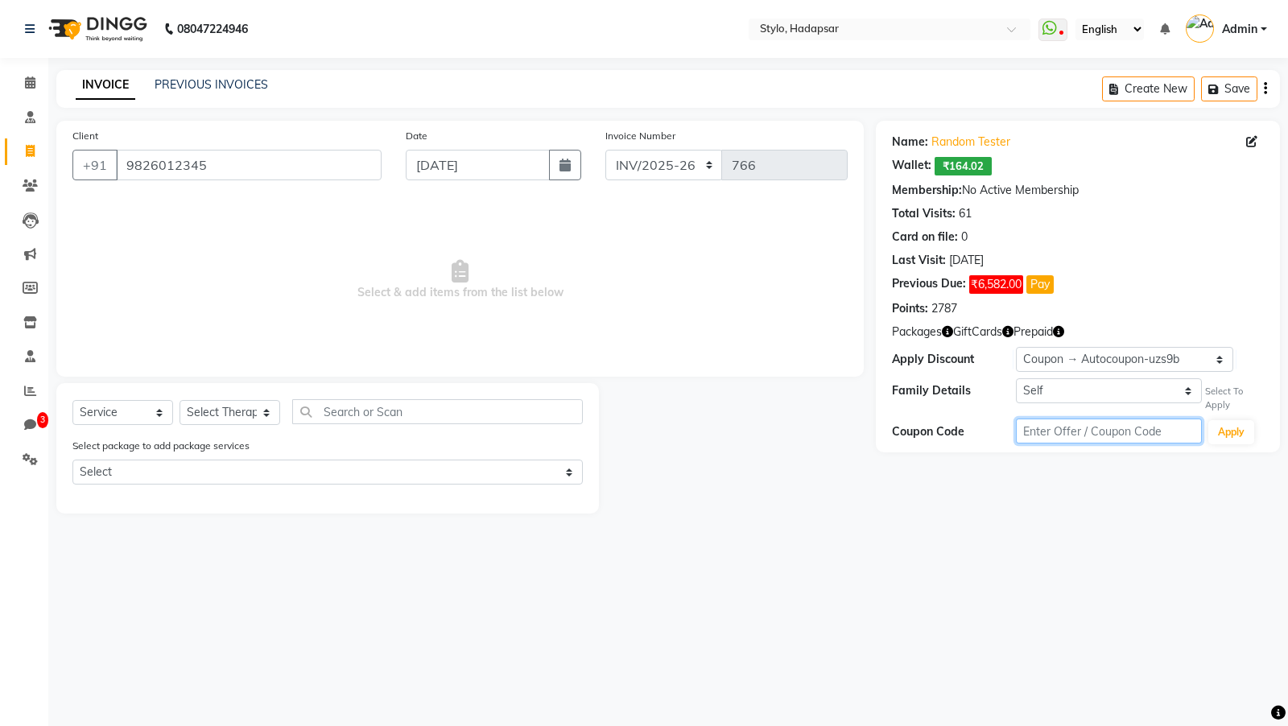
click at [1055, 422] on input "text" at bounding box center [1109, 431] width 186 height 25
paste input "AC-ONDHZ"
type input "AC-ONDHZ"
click at [1225, 433] on button "Apply" at bounding box center [1231, 432] width 46 height 24
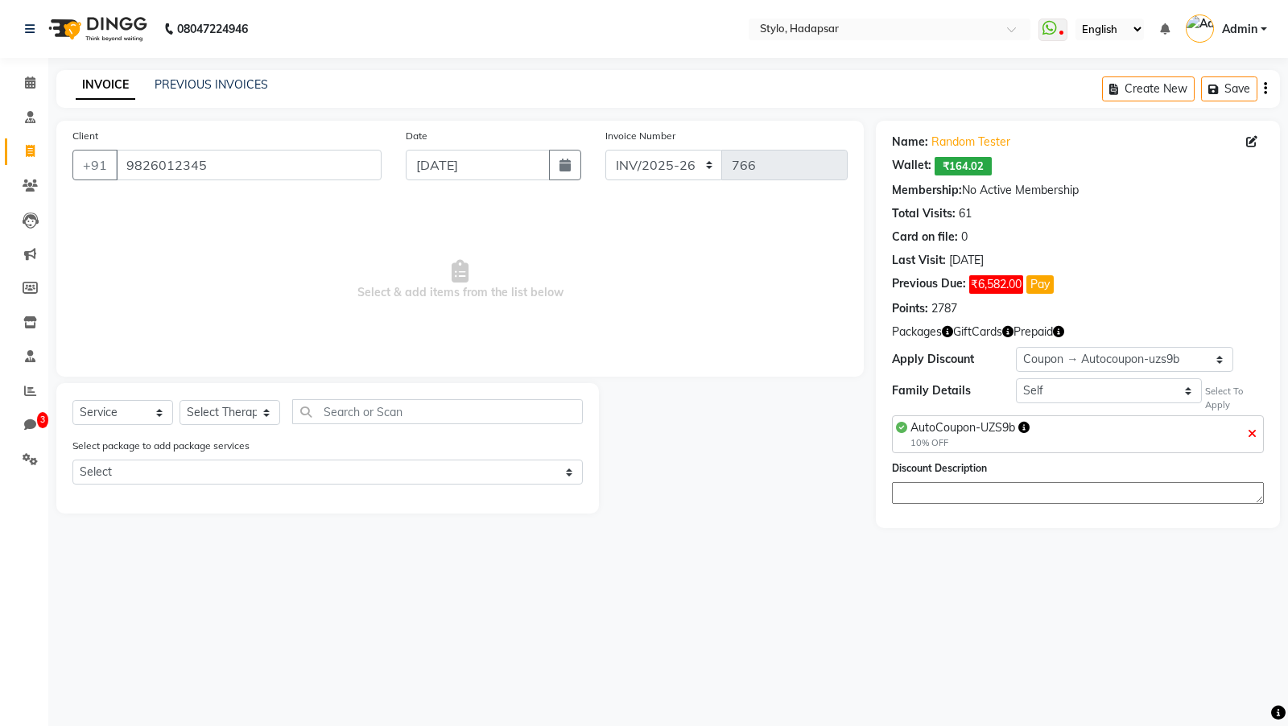
click at [1250, 432] on icon at bounding box center [1252, 433] width 9 height 11
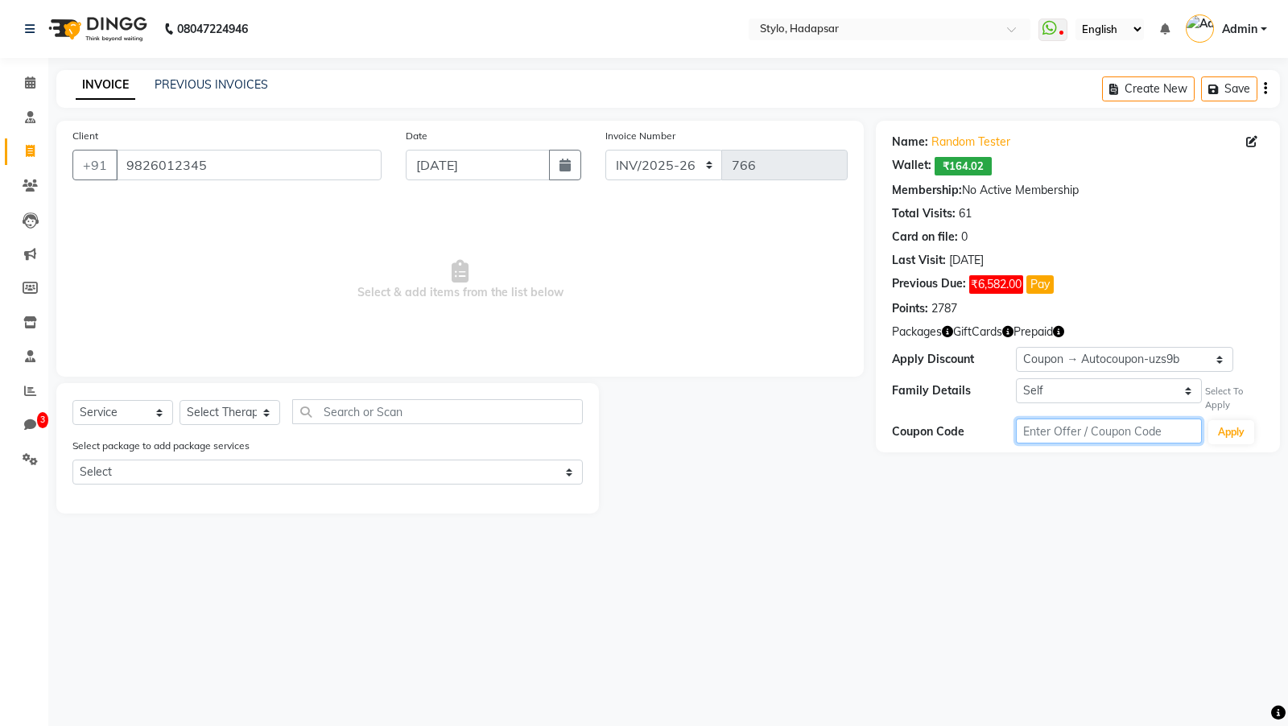
click at [1132, 432] on input "text" at bounding box center [1109, 431] width 186 height 25
paste input "AC-ONDHZ"
type input "AC-ONDHA"
click at [1233, 435] on button "Apply" at bounding box center [1231, 432] width 46 height 24
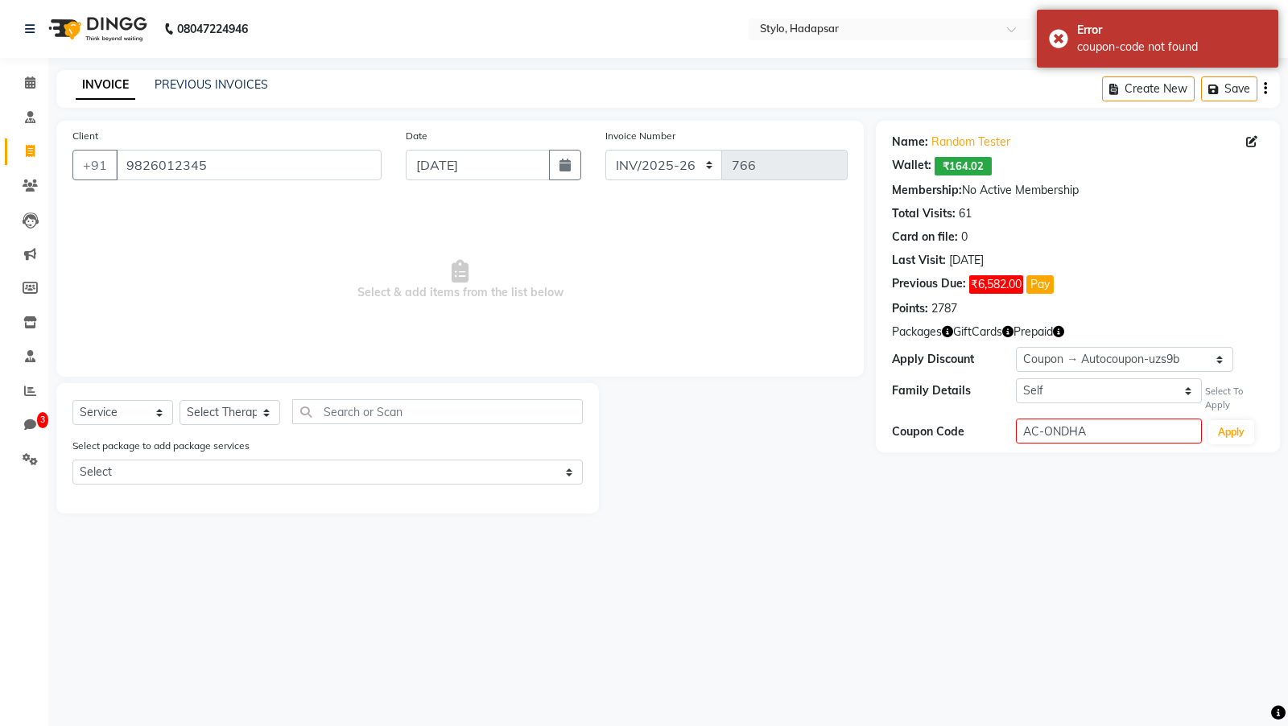
click at [1084, 68] on div "08047224946 Select Location × Stylo, Hadapsar WhatsApp Status ✕ Status: Disconn…" at bounding box center [644, 363] width 1288 height 726
click at [1072, 56] on div "Error coupon-code not found" at bounding box center [1158, 39] width 242 height 58
